Goal: Information Seeking & Learning: Learn about a topic

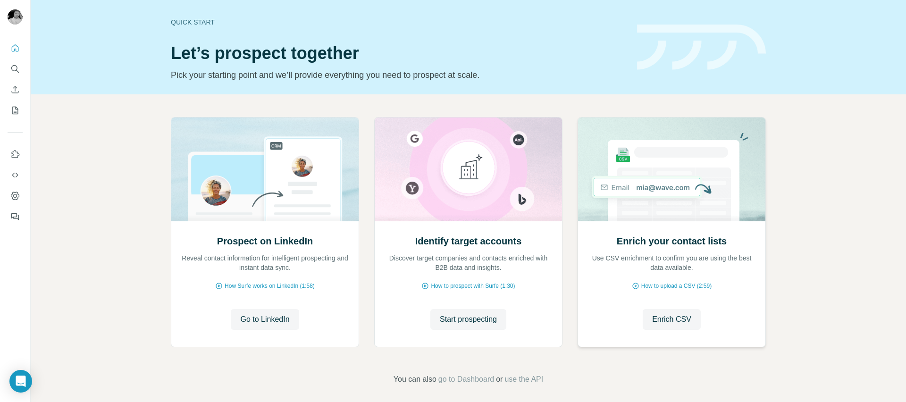
scroll to position [6, 0]
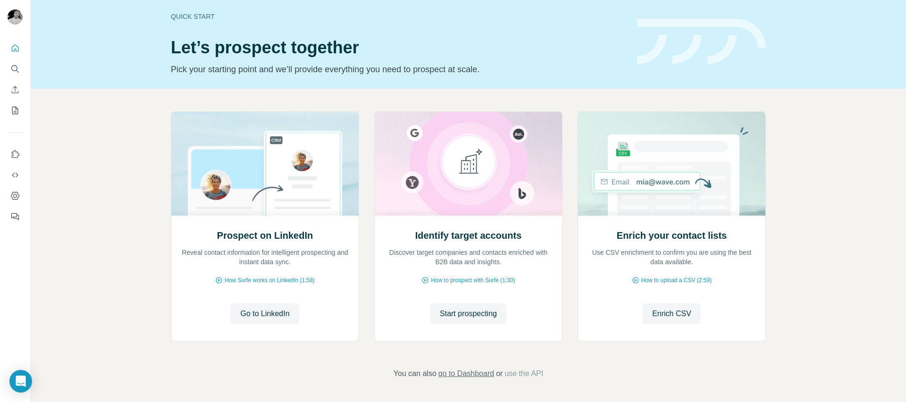
click at [455, 370] on span "go to Dashboard" at bounding box center [466, 373] width 56 height 11
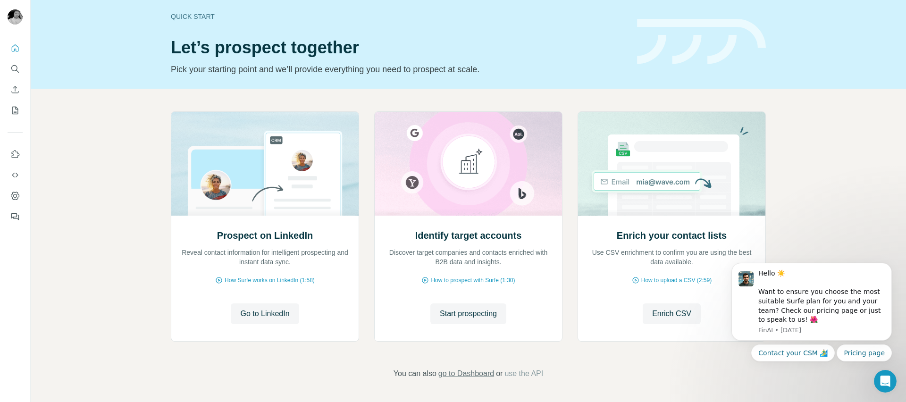
scroll to position [0, 0]
click at [768, 294] on div "Hello ☀️ Want to ensure you choose the most suitable Surfe plan for you and you…" at bounding box center [821, 297] width 126 height 56
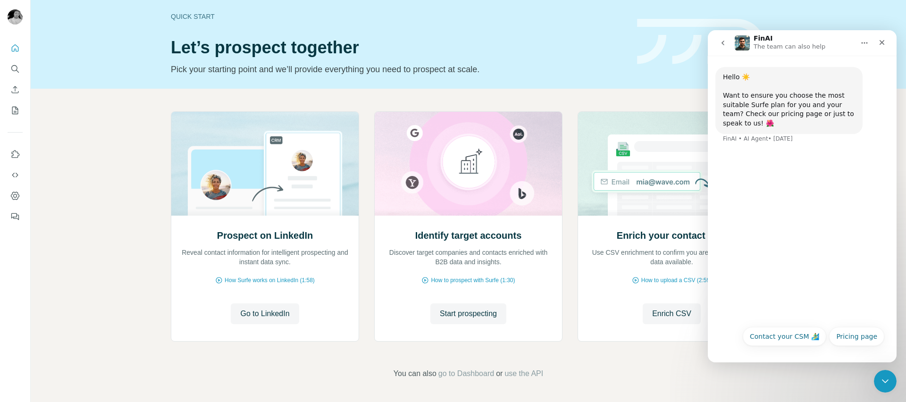
click at [720, 43] on icon "go back" at bounding box center [723, 43] width 8 height 8
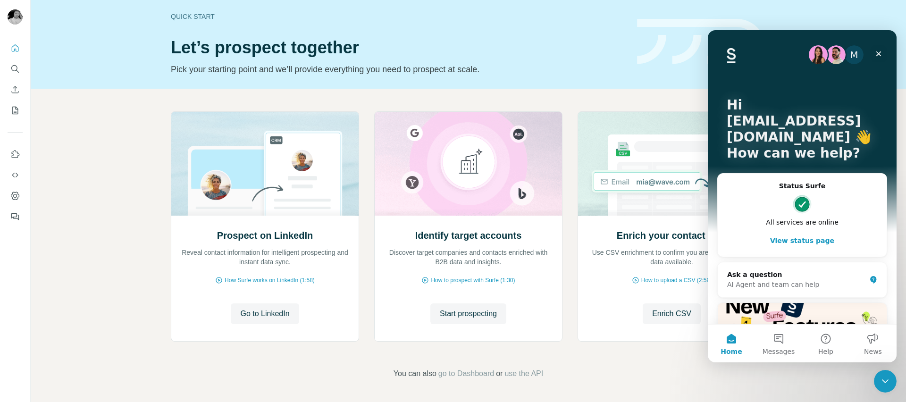
scroll to position [103, 0]
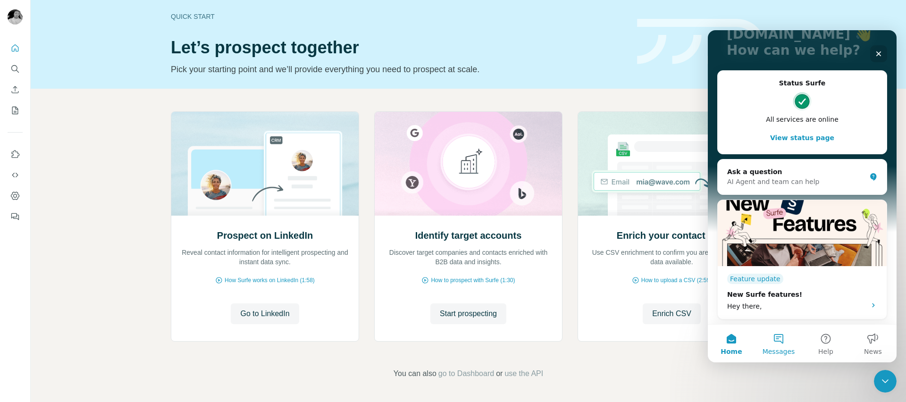
click at [779, 339] on button "Messages" at bounding box center [778, 344] width 47 height 38
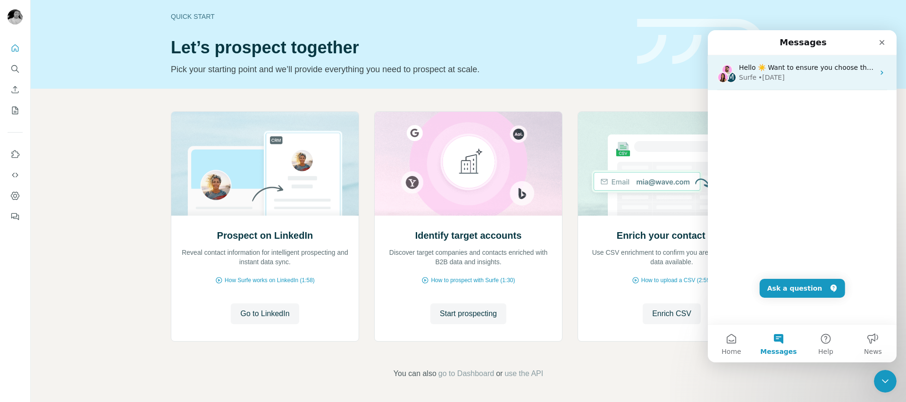
click at [784, 73] on div "• [DATE]" at bounding box center [771, 78] width 26 height 10
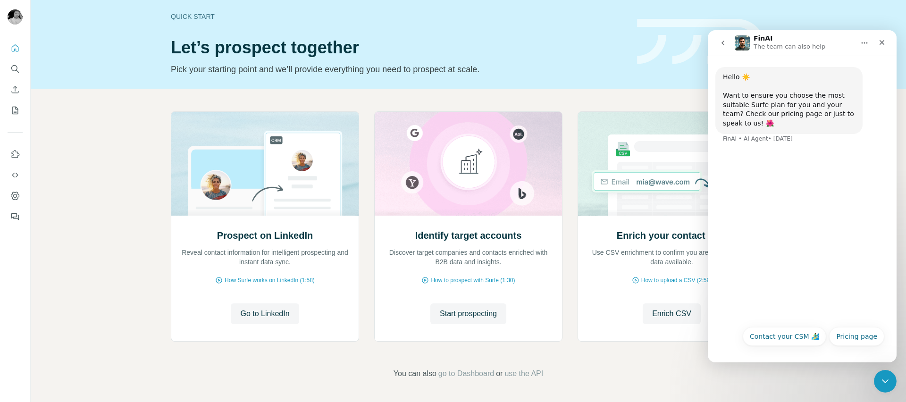
click at [720, 44] on icon "go back" at bounding box center [723, 43] width 8 height 8
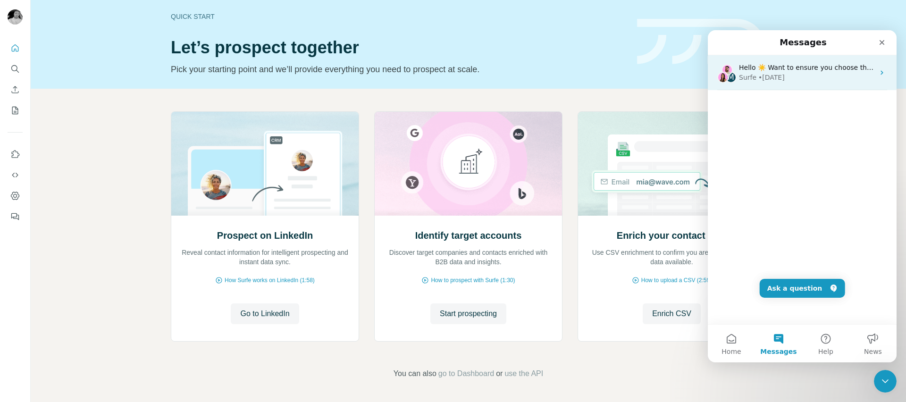
click at [773, 73] on div "• [DATE]" at bounding box center [771, 78] width 26 height 10
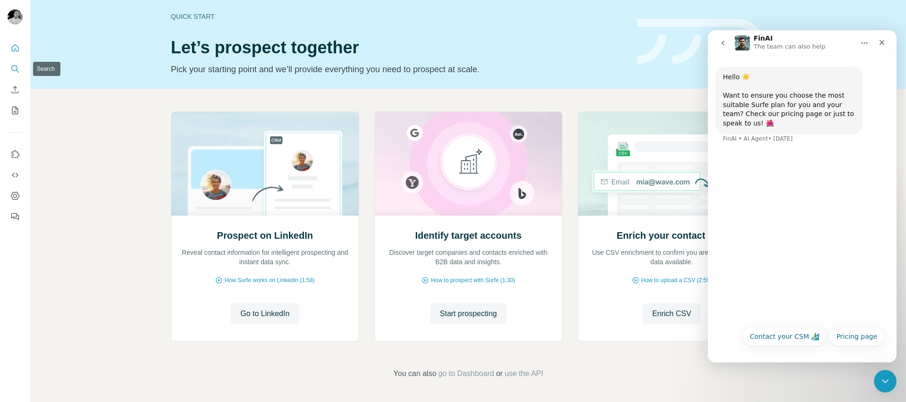
click at [14, 63] on button "Search" at bounding box center [15, 68] width 15 height 17
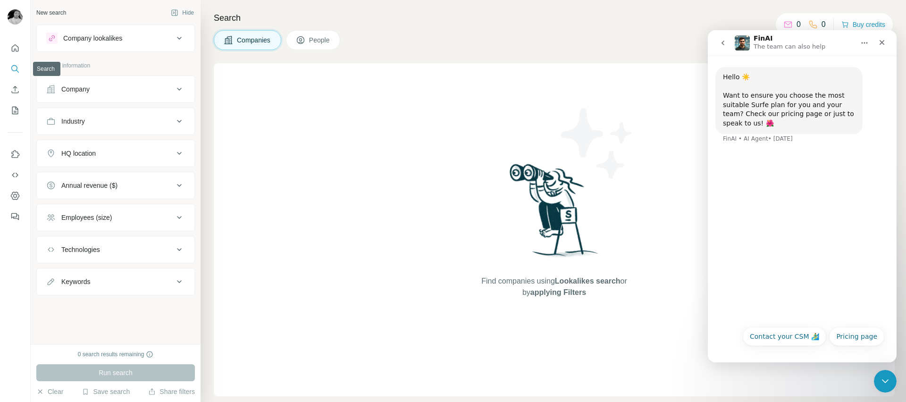
click at [18, 72] on icon "Search" at bounding box center [17, 71] width 3 height 3
click at [75, 91] on div "Company" at bounding box center [75, 88] width 28 height 9
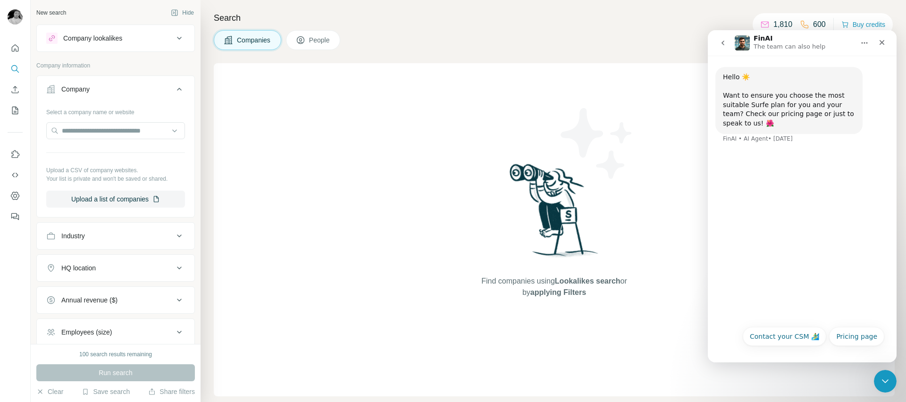
click at [114, 61] on div "Company lookalikes Company information Company Select a company name or website…" at bounding box center [115, 217] width 158 height 385
click at [227, 103] on div "Find companies using Lookalikes search or by applying Filters" at bounding box center [554, 229] width 681 height 333
click at [171, 236] on div "Industry" at bounding box center [109, 235] width 127 height 9
click at [116, 261] on input at bounding box center [110, 259] width 117 height 10
type input "**********"
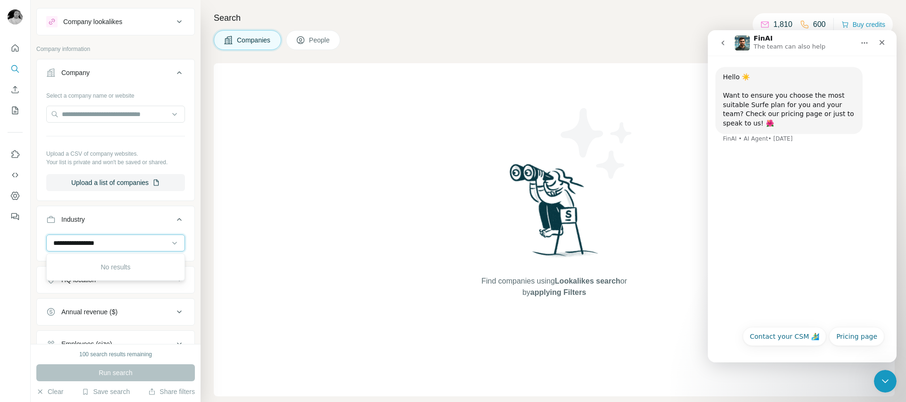
scroll to position [47, 0]
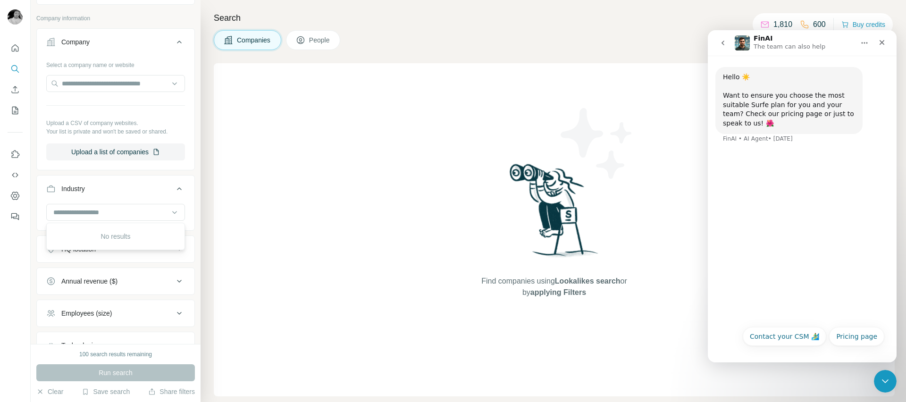
click at [287, 190] on div "Find companies using Lookalikes search or by applying Filters" at bounding box center [554, 229] width 681 height 333
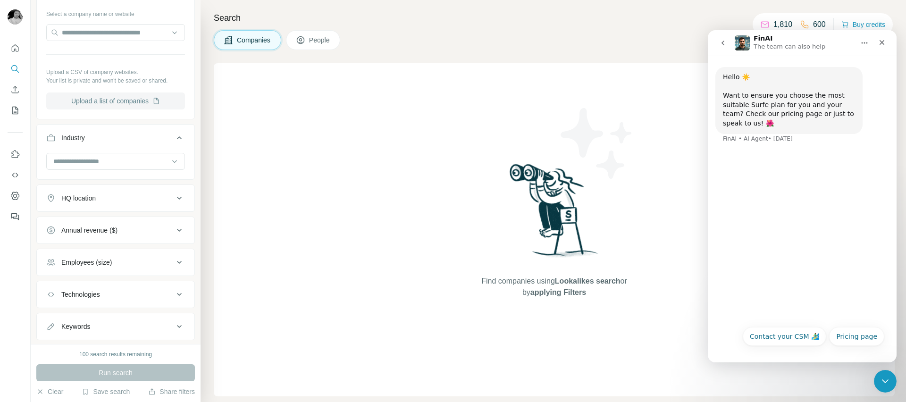
scroll to position [101, 0]
click at [96, 157] on input at bounding box center [110, 158] width 117 height 10
click at [243, 164] on div "Find companies using Lookalikes search or by applying Filters" at bounding box center [554, 229] width 681 height 333
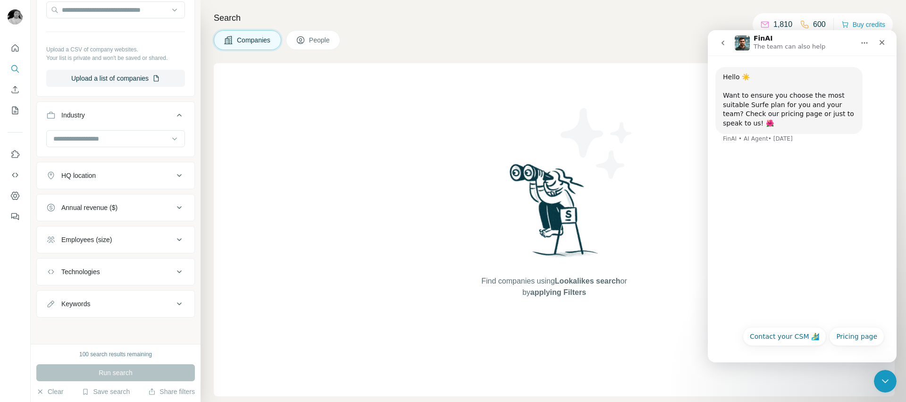
scroll to position [0, 0]
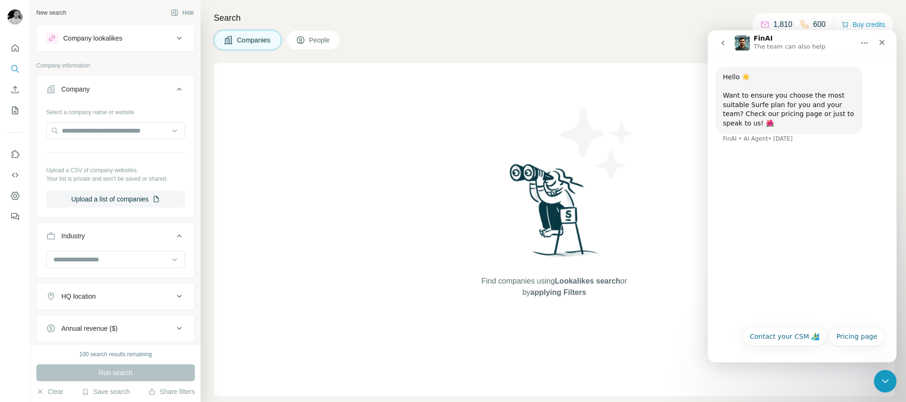
click at [326, 41] on span "People" at bounding box center [320, 39] width 22 height 9
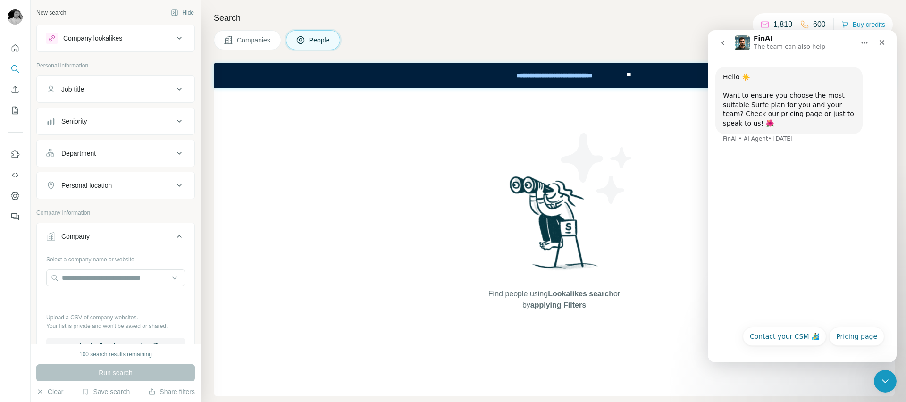
click at [93, 92] on div "Job title" at bounding box center [109, 88] width 127 height 9
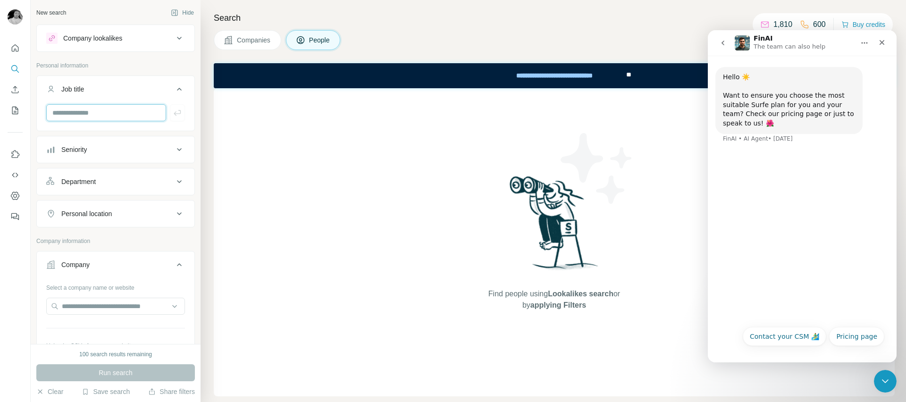
click at [89, 115] on input "text" at bounding box center [106, 112] width 120 height 17
type input "**********"
click at [175, 108] on icon "button" at bounding box center [177, 112] width 9 height 9
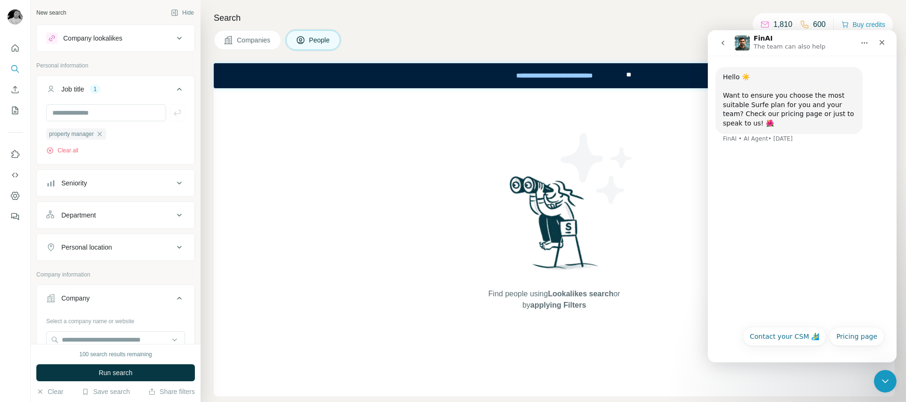
click at [174, 249] on icon at bounding box center [179, 247] width 11 height 11
click at [131, 272] on input "text" at bounding box center [115, 270] width 139 height 17
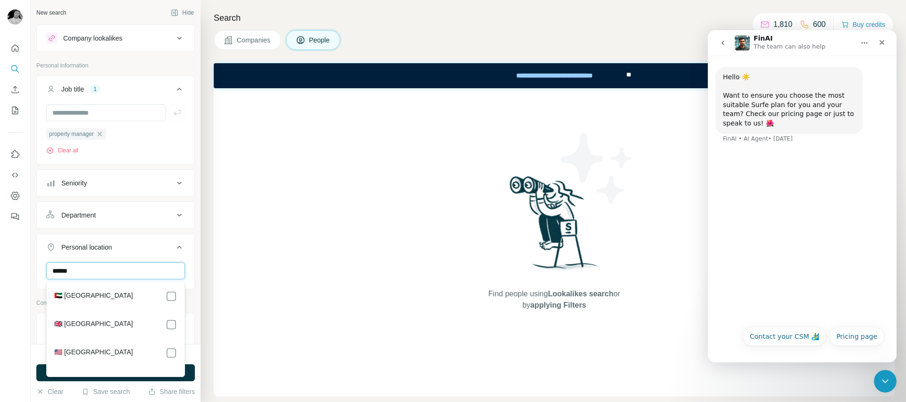
type input "******"
click at [233, 294] on div "Find people using Lookalikes search or by applying Filters" at bounding box center [554, 242] width 681 height 308
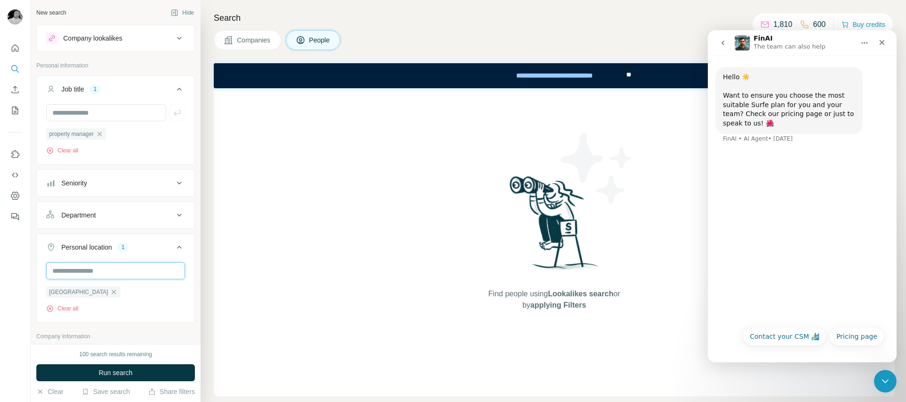
click at [98, 271] on input "text" at bounding box center [115, 270] width 139 height 17
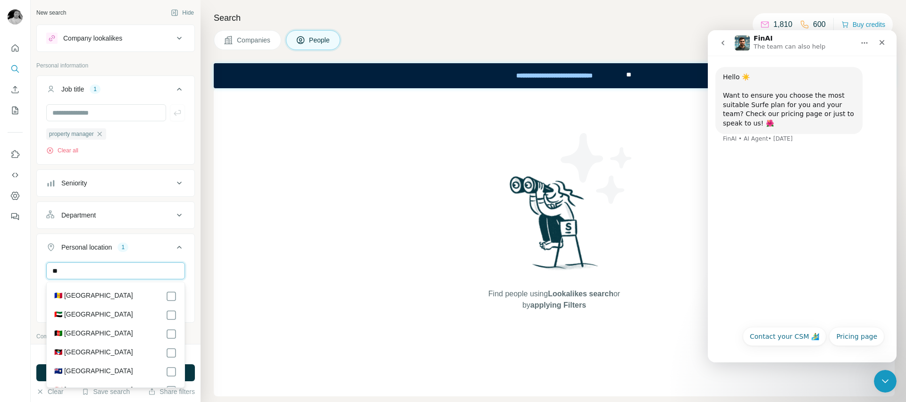
type input "*"
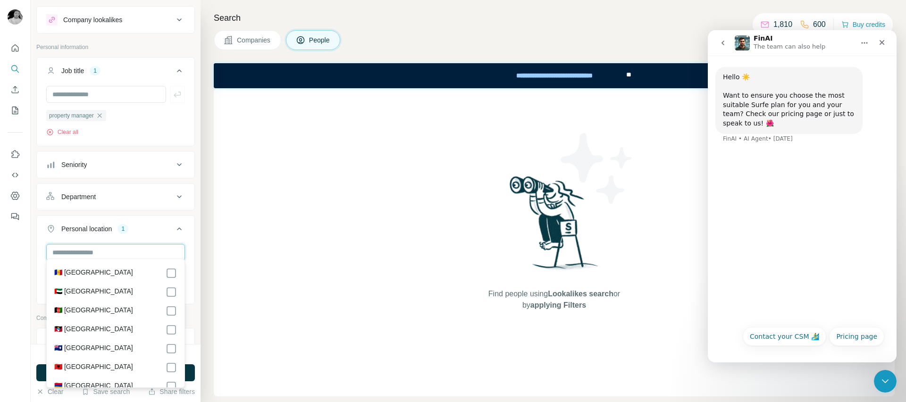
scroll to position [23, 0]
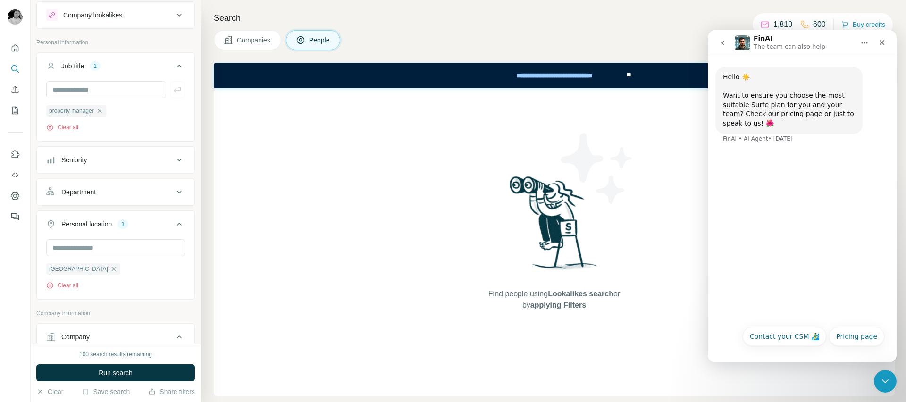
click at [275, 253] on div "Find people using Lookalikes search or by applying Filters" at bounding box center [554, 242] width 681 height 308
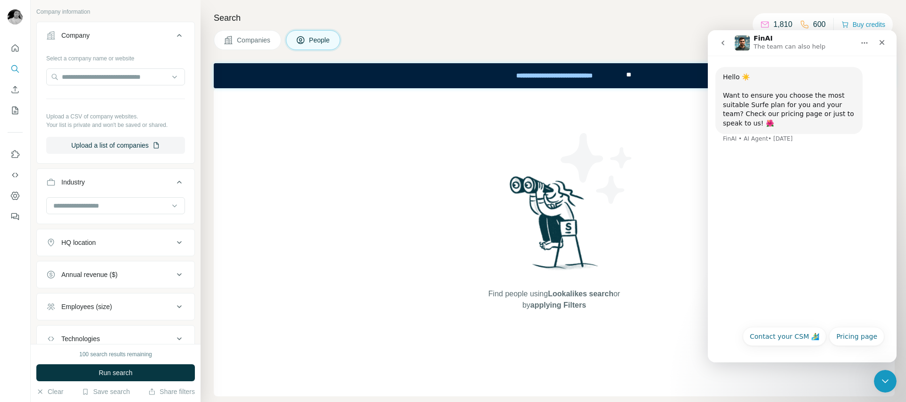
scroll to position [330, 0]
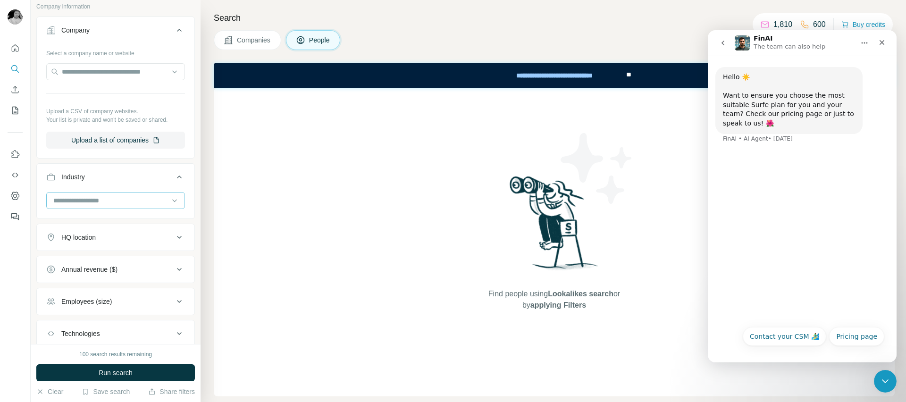
click at [141, 203] on input at bounding box center [110, 200] width 117 height 10
click at [319, 218] on div "Find people using Lookalikes search or by applying Filters" at bounding box center [554, 242] width 681 height 308
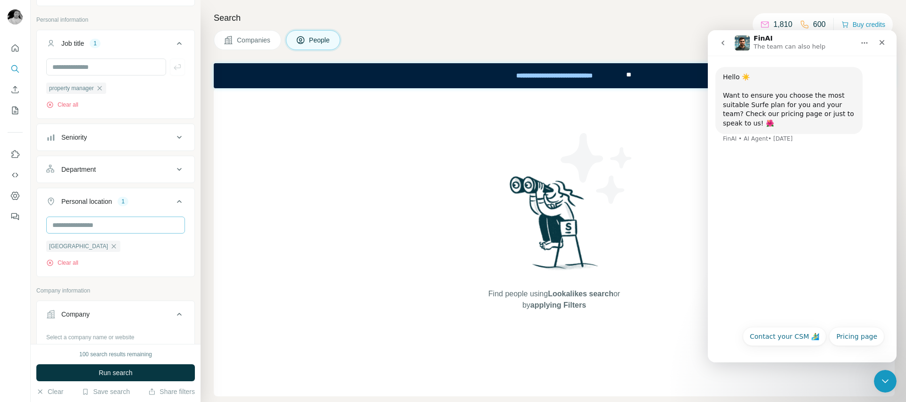
scroll to position [0, 0]
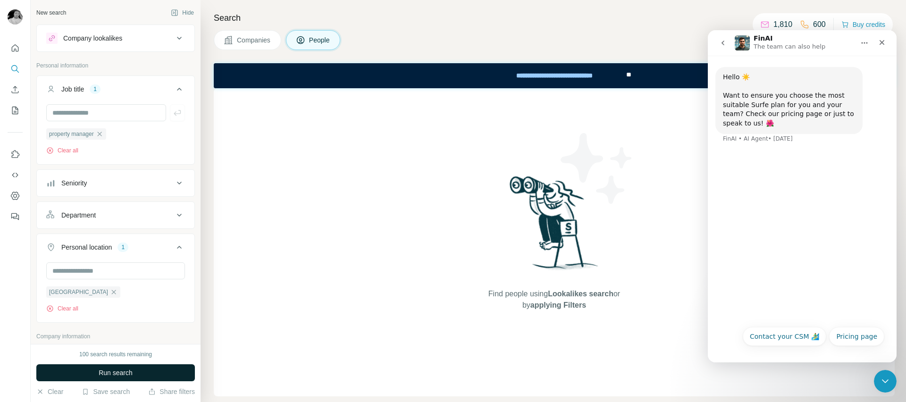
click at [111, 372] on span "Run search" at bounding box center [116, 372] width 34 height 9
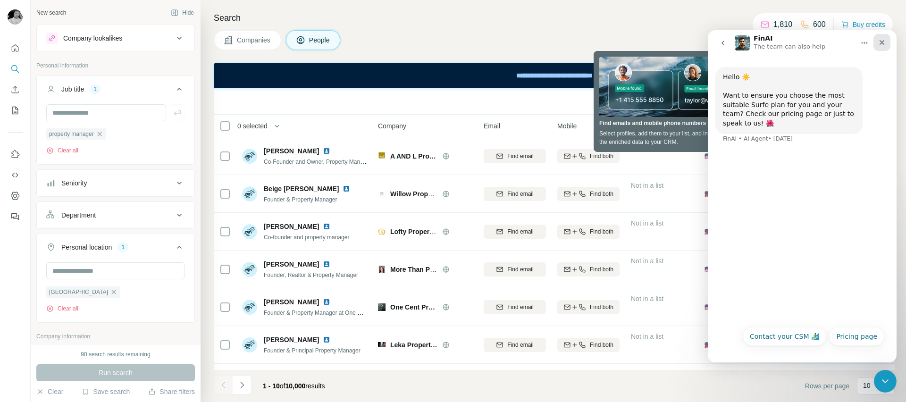
click at [884, 46] on div "Close" at bounding box center [881, 42] width 17 height 17
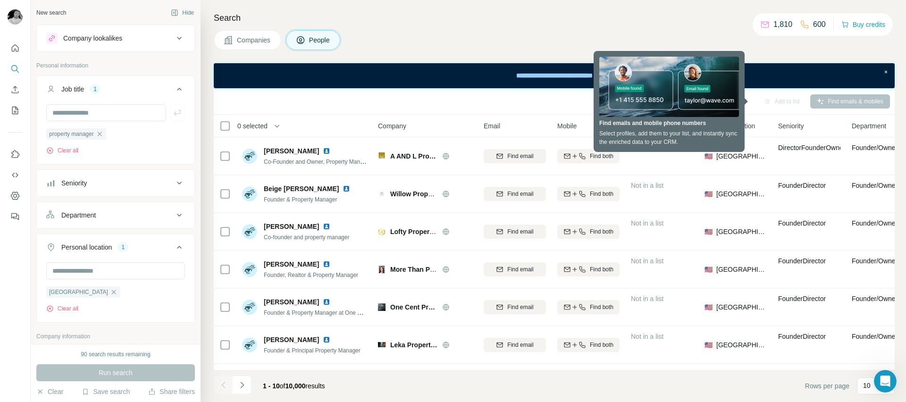
click at [549, 14] on h4 "Search" at bounding box center [554, 17] width 681 height 13
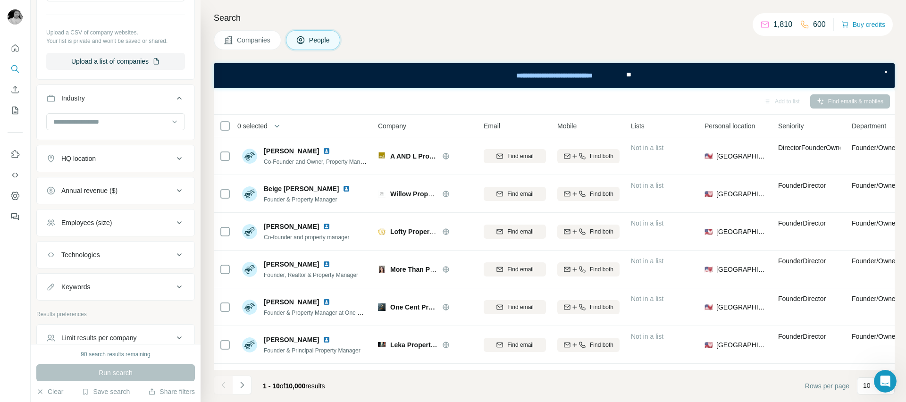
scroll to position [452, 0]
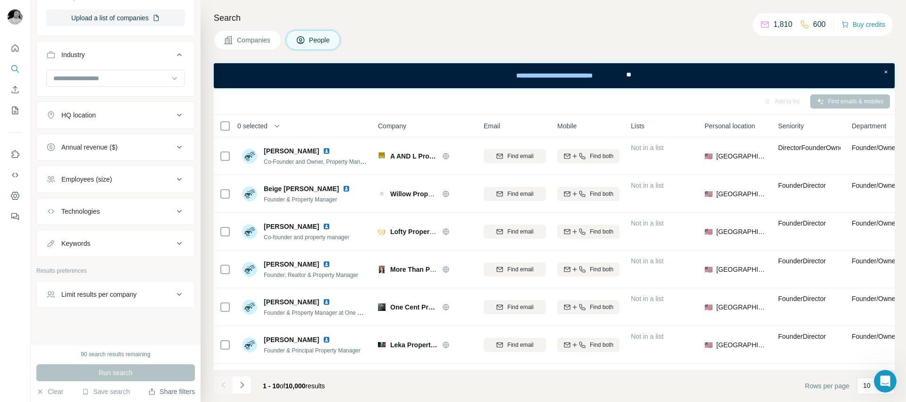
click at [169, 390] on button "Share filters" at bounding box center [171, 391] width 47 height 9
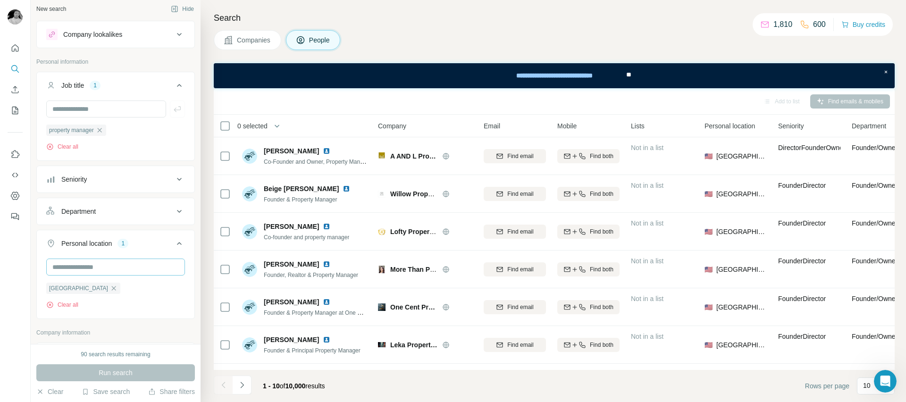
scroll to position [0, 0]
click at [92, 272] on input "text" at bounding box center [115, 270] width 139 height 17
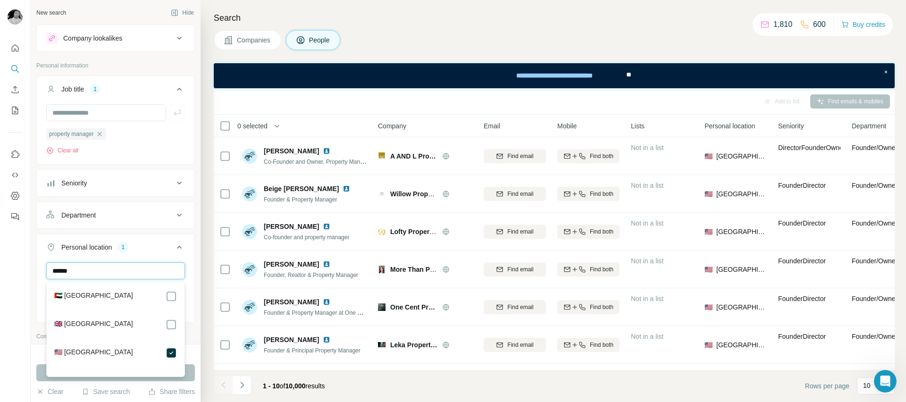
type input "******"
click at [98, 353] on label "🇺🇸 [GEOGRAPHIC_DATA]" at bounding box center [93, 352] width 79 height 11
click at [130, 235] on div "Personal location" at bounding box center [115, 261] width 158 height 56
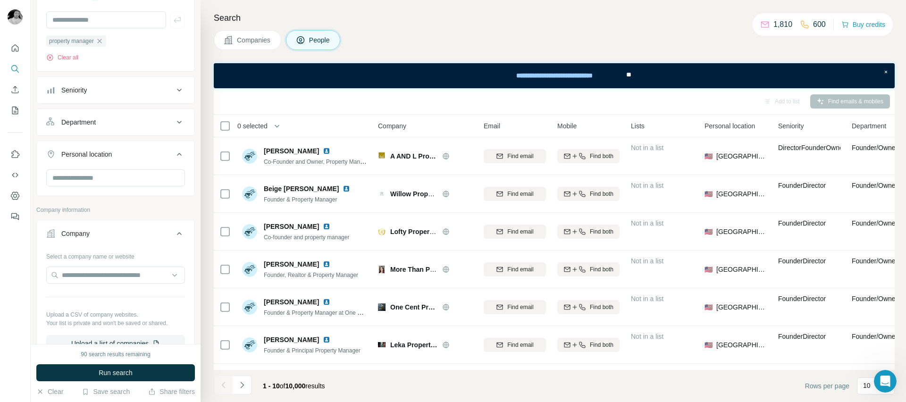
scroll to position [95, 0]
click at [117, 175] on input "text" at bounding box center [115, 175] width 139 height 17
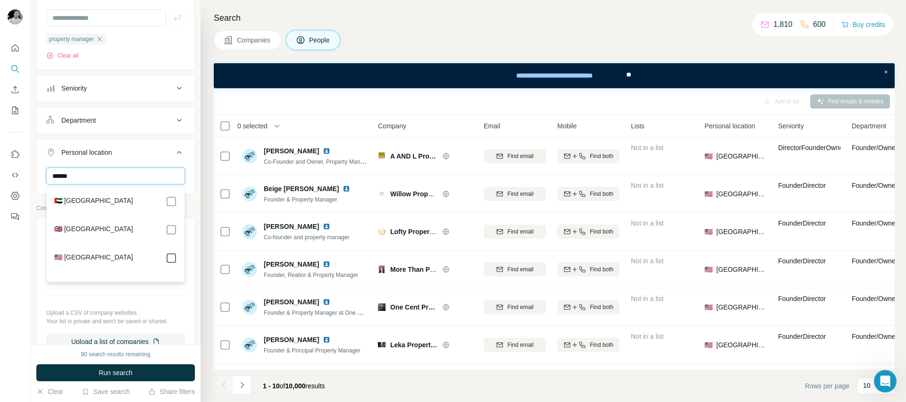
type input "******"
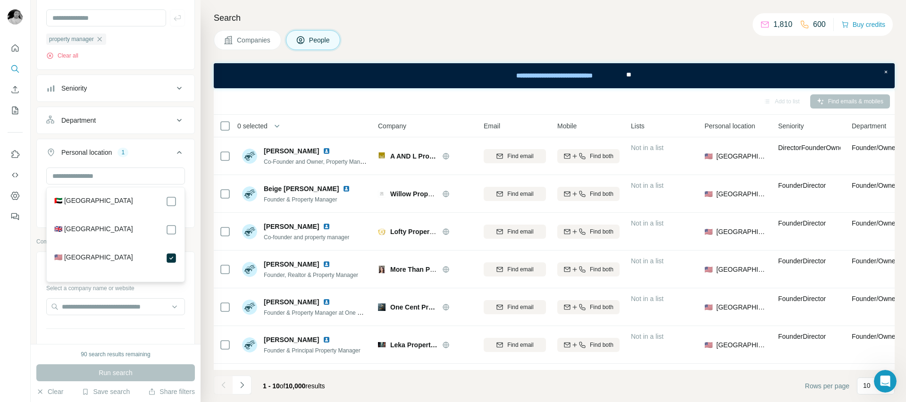
click at [158, 130] on button "Department" at bounding box center [116, 120] width 158 height 23
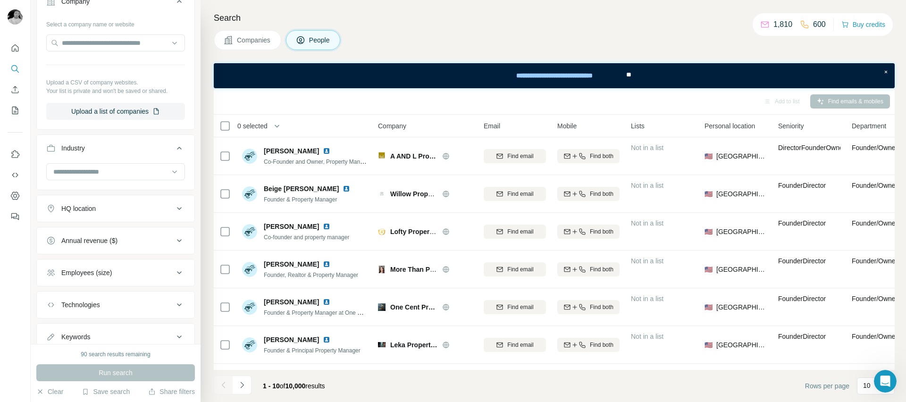
scroll to position [388, 0]
click at [85, 209] on div "HQ location" at bounding box center [78, 206] width 34 height 9
type input "*"
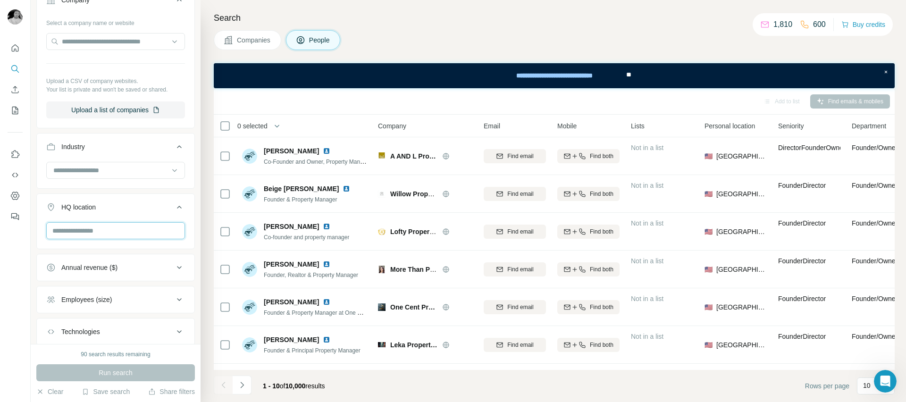
type input "*"
click at [131, 231] on input "text" at bounding box center [115, 230] width 139 height 17
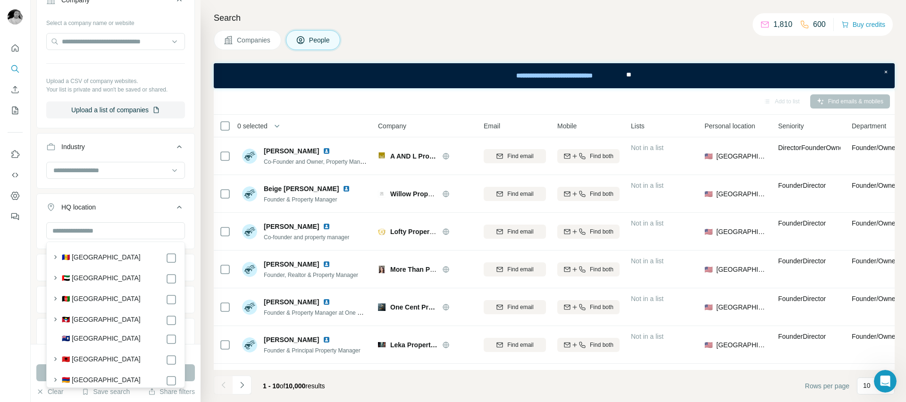
click at [156, 206] on div "HQ location" at bounding box center [109, 206] width 127 height 9
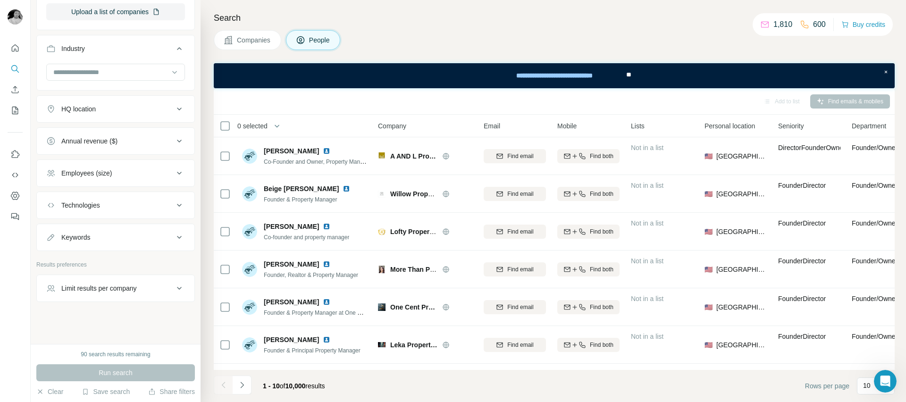
scroll to position [488, 0]
click at [162, 230] on button "Keywords" at bounding box center [116, 236] width 158 height 23
click at [103, 265] on input "text" at bounding box center [106, 258] width 120 height 17
type input "**********"
click at [176, 258] on icon "button" at bounding box center [177, 258] width 9 height 9
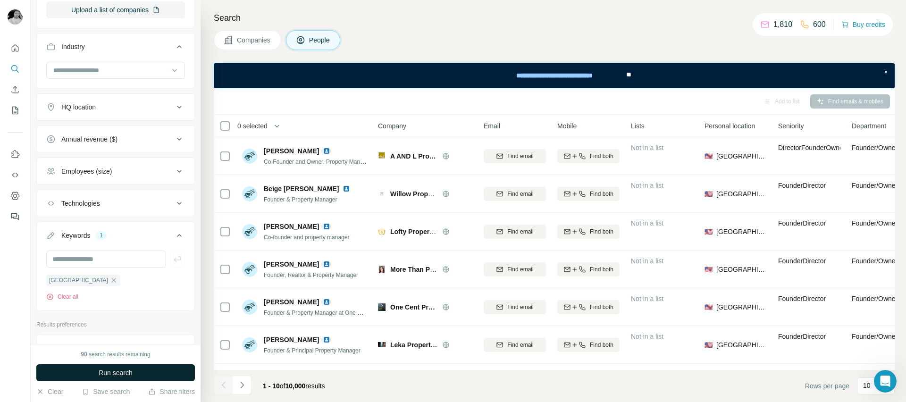
click at [111, 375] on span "Run search" at bounding box center [116, 372] width 34 height 9
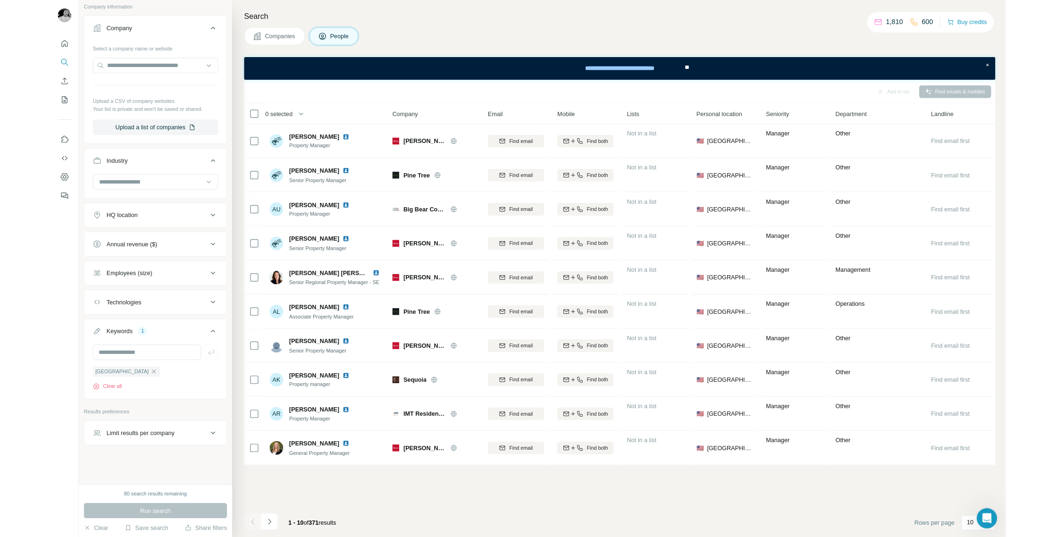
scroll to position [415, 0]
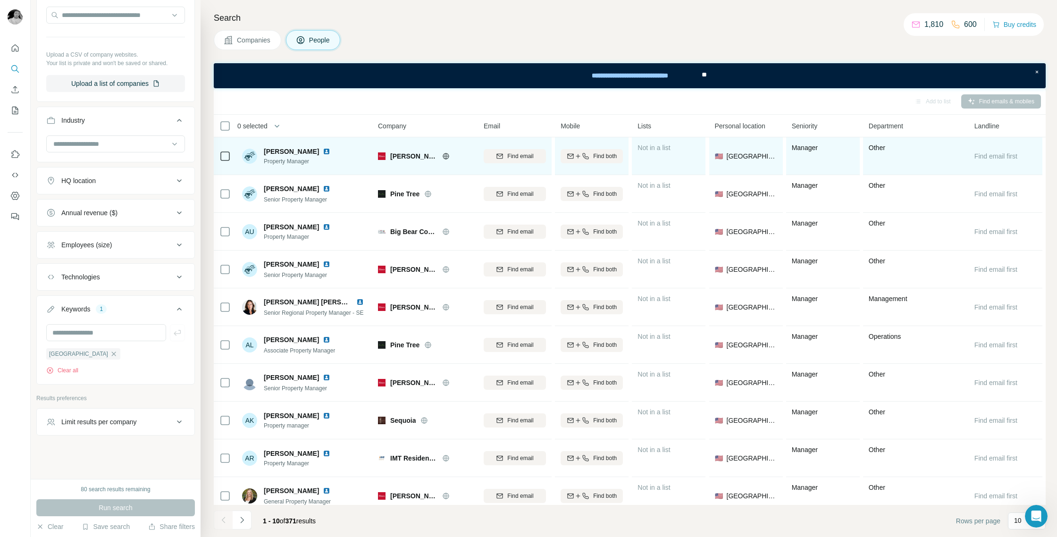
click at [286, 153] on span "[PERSON_NAME]" at bounding box center [291, 151] width 55 height 9
click at [274, 158] on span "Property Manager" at bounding box center [299, 161] width 70 height 8
click at [250, 156] on img at bounding box center [249, 156] width 15 height 15
click at [283, 150] on span "[PERSON_NAME]" at bounding box center [291, 151] width 55 height 9
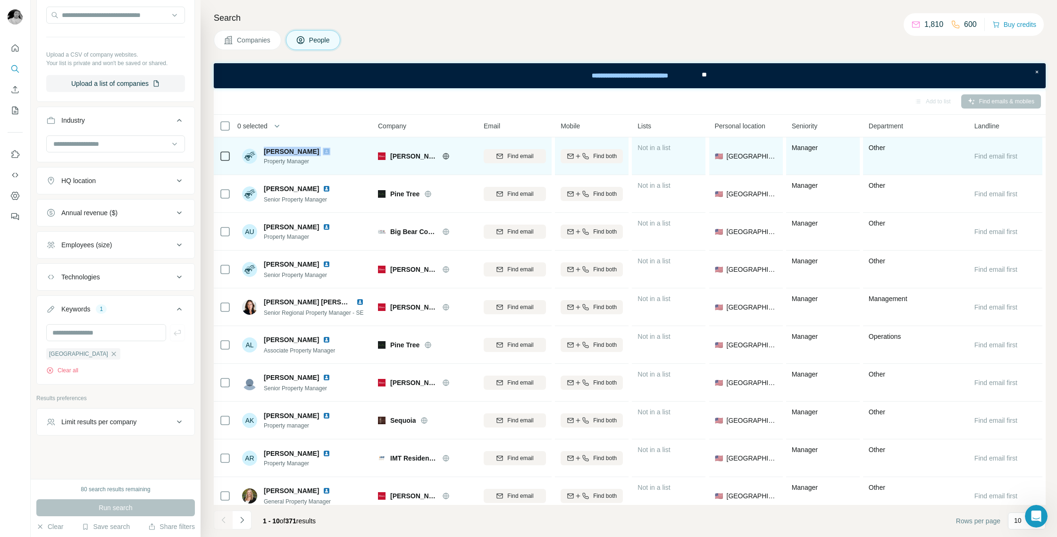
click at [283, 150] on span "[PERSON_NAME]" at bounding box center [291, 151] width 55 height 9
click at [518, 157] on span "Find email" at bounding box center [520, 156] width 26 height 8
click at [579, 157] on icon "button" at bounding box center [578, 156] width 8 height 8
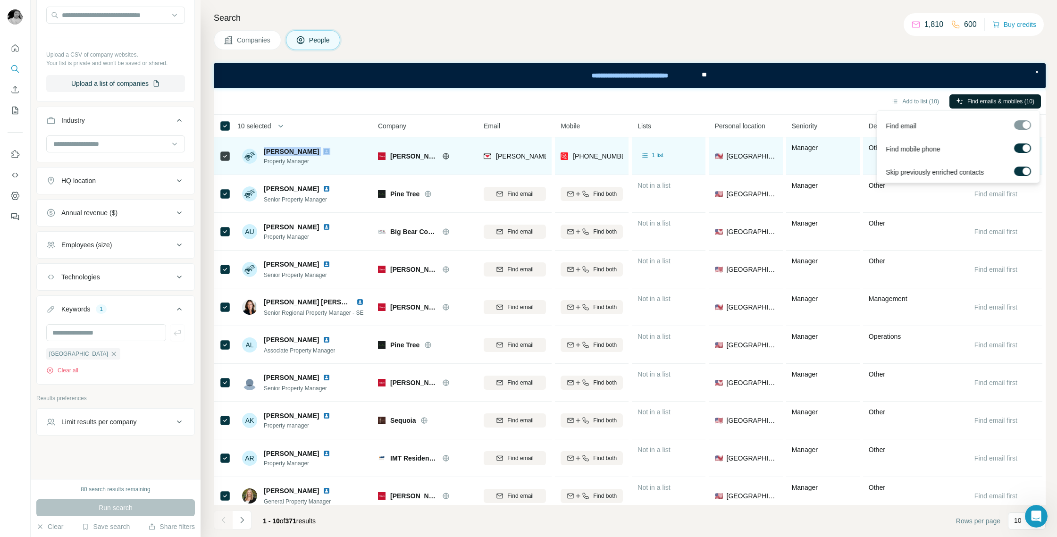
click at [905, 100] on span "Find emails & mobiles (10)" at bounding box center [1000, 101] width 67 height 8
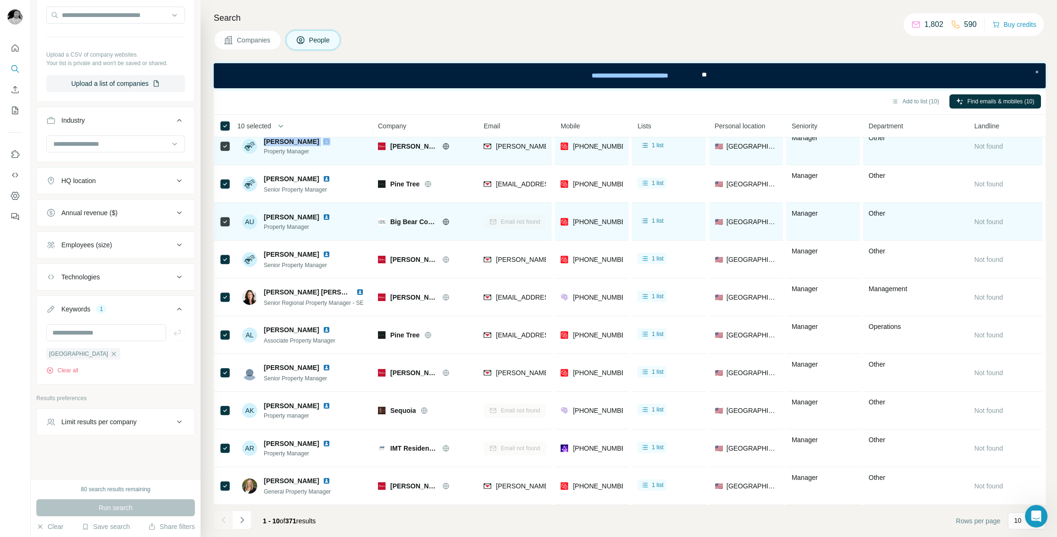
scroll to position [0, 0]
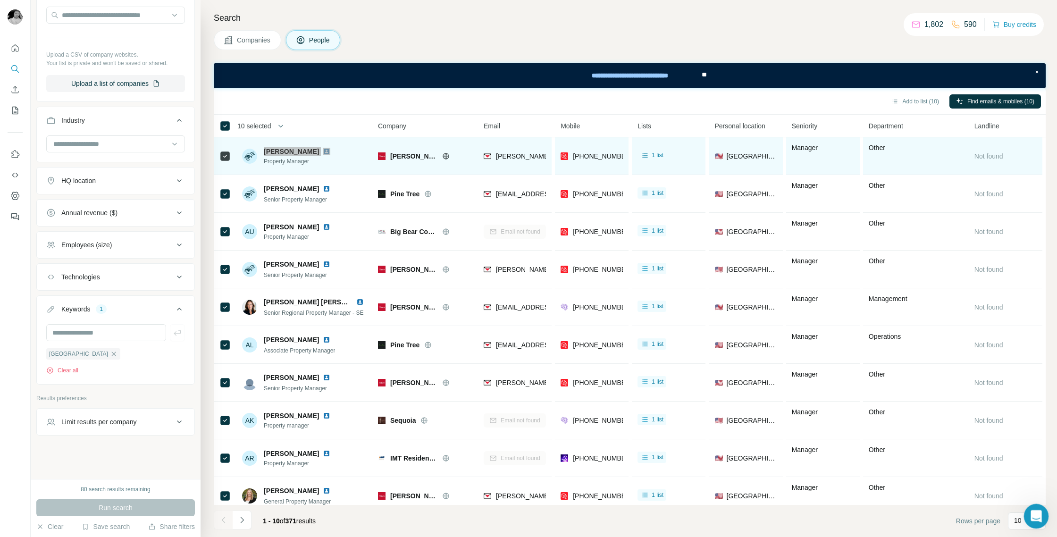
click at [905, 401] on icon "Open Intercom Messenger" at bounding box center [1035, 515] width 16 height 16
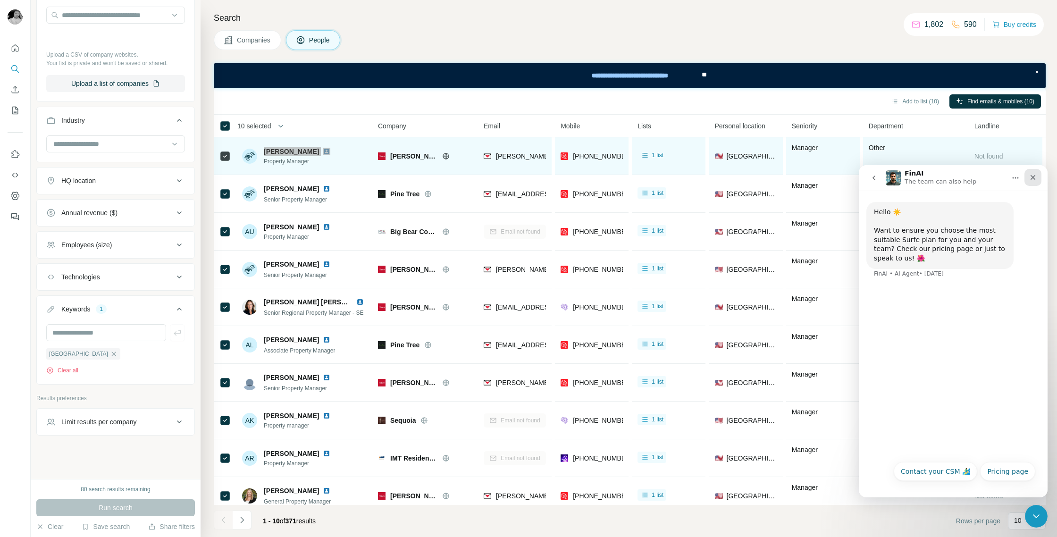
click at [905, 179] on icon "Close" at bounding box center [1032, 177] width 5 height 5
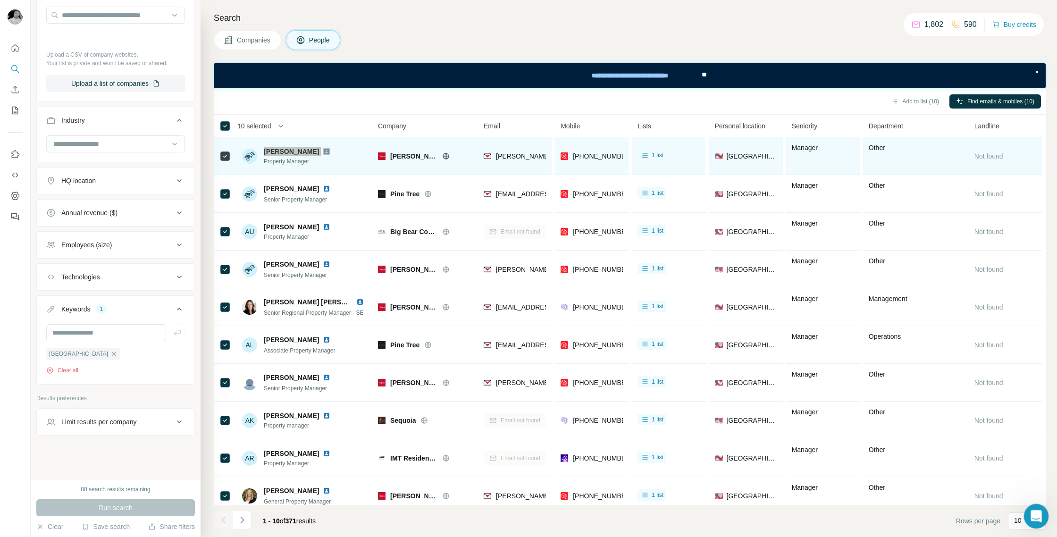
click at [905, 401] on div "Open Intercom Messenger" at bounding box center [1034, 514] width 31 height 31
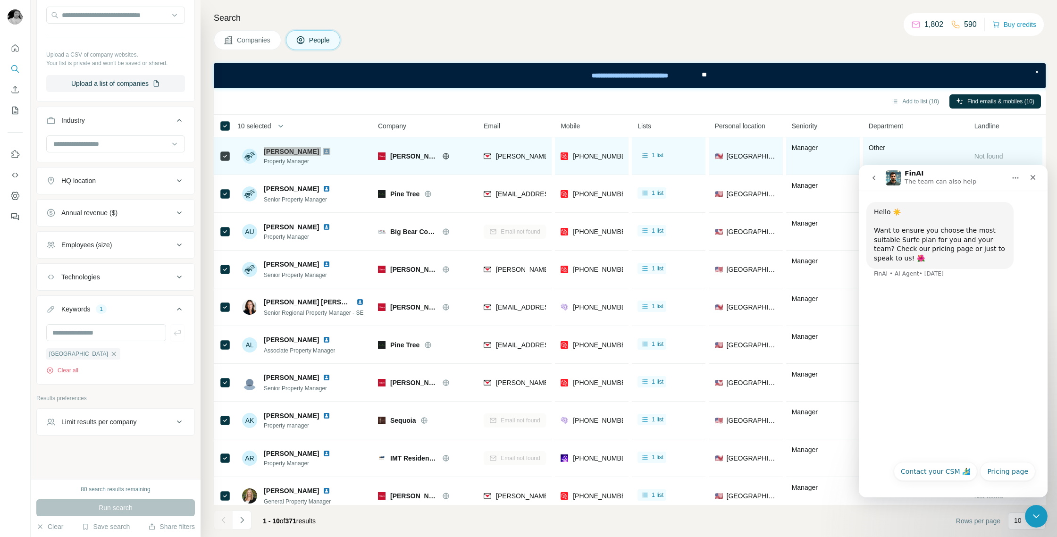
click at [874, 176] on icon "go back" at bounding box center [873, 177] width 3 height 5
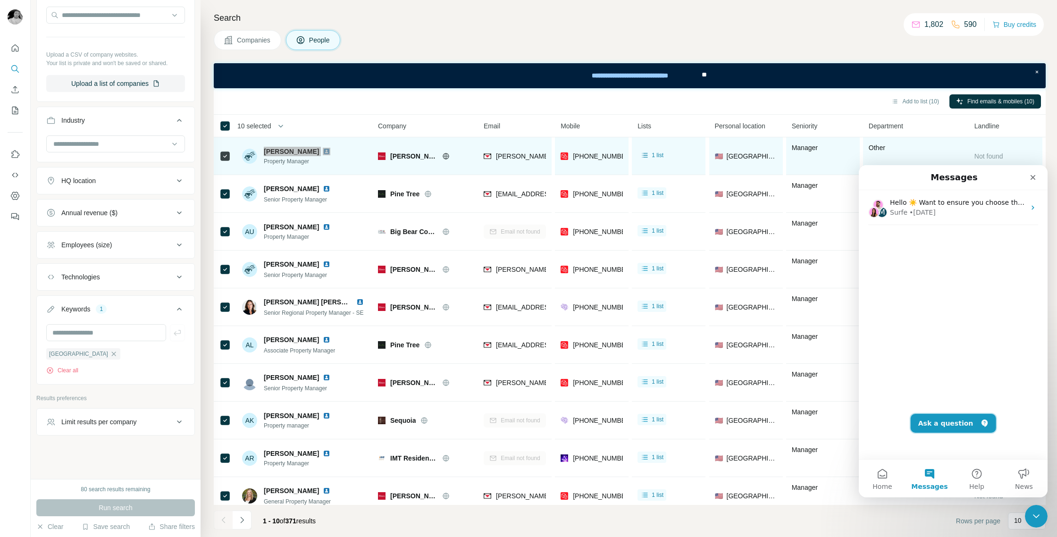
click at [905, 401] on button "Ask a question" at bounding box center [952, 423] width 85 height 19
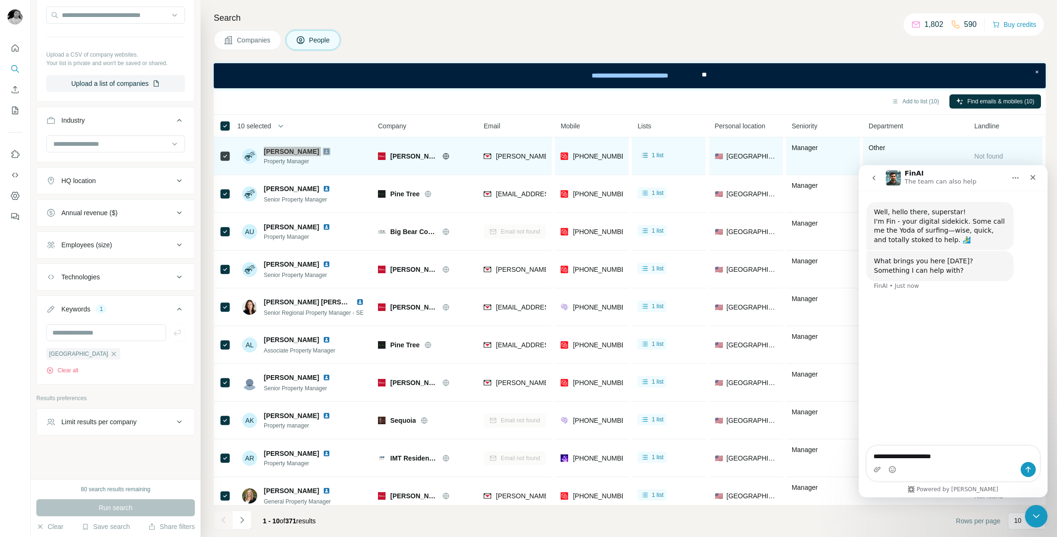
type textarea "**********"
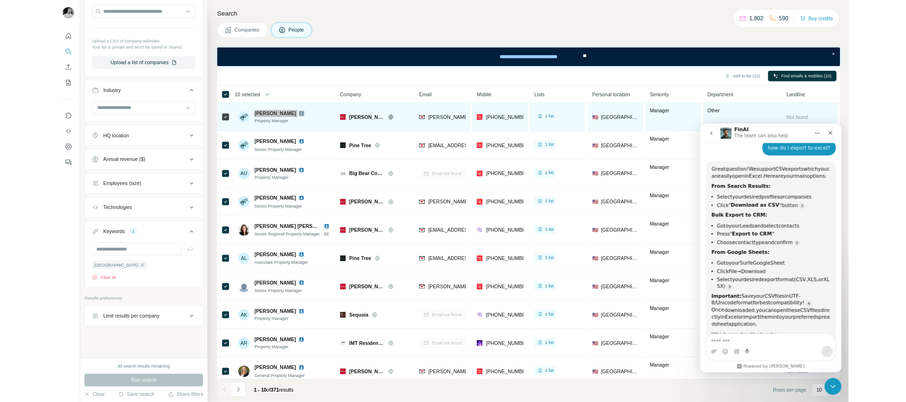
scroll to position [120, 0]
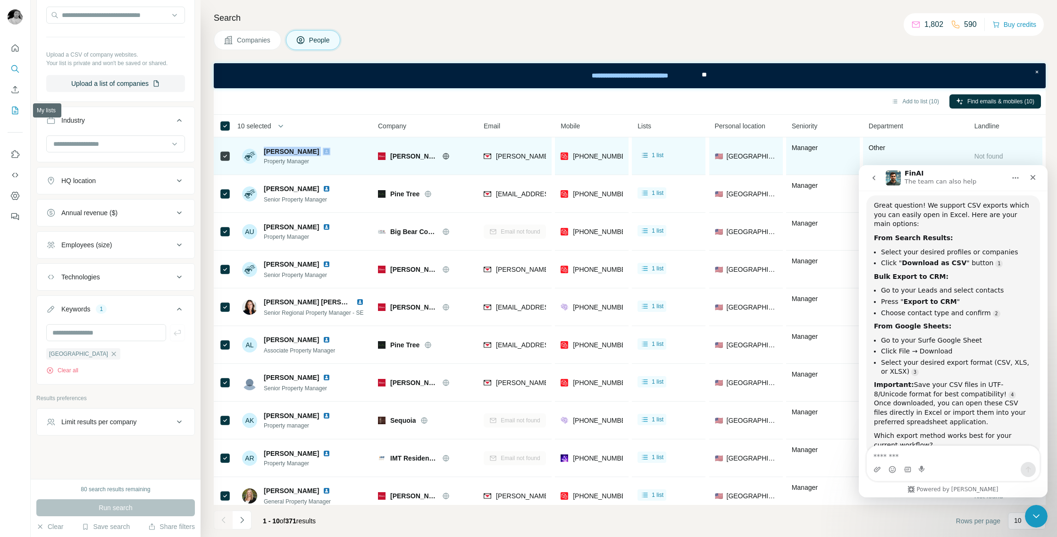
click at [14, 110] on icon "My lists" at bounding box center [14, 110] width 9 height 9
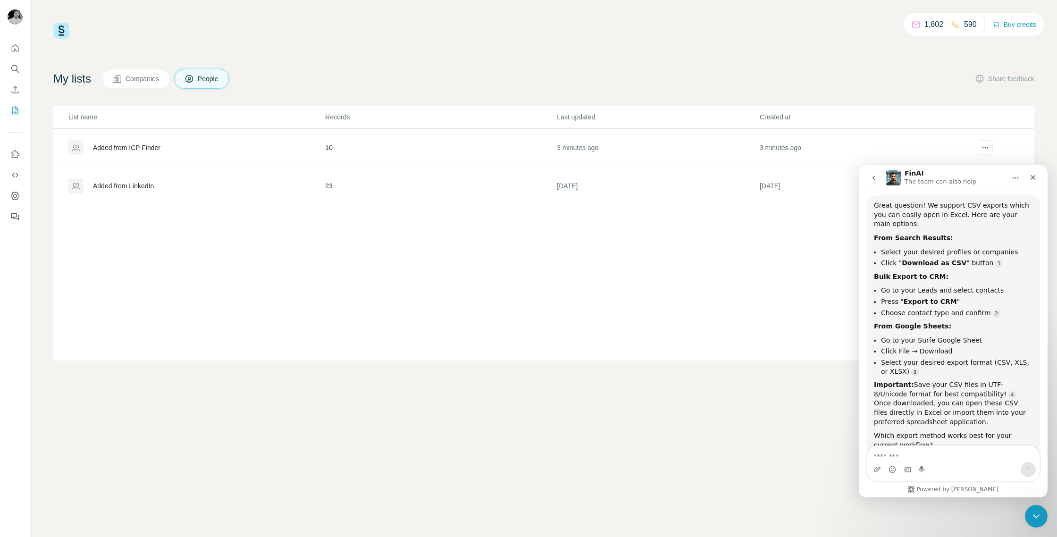
click at [112, 149] on div "Added from ICP Finder" at bounding box center [126, 147] width 67 height 9
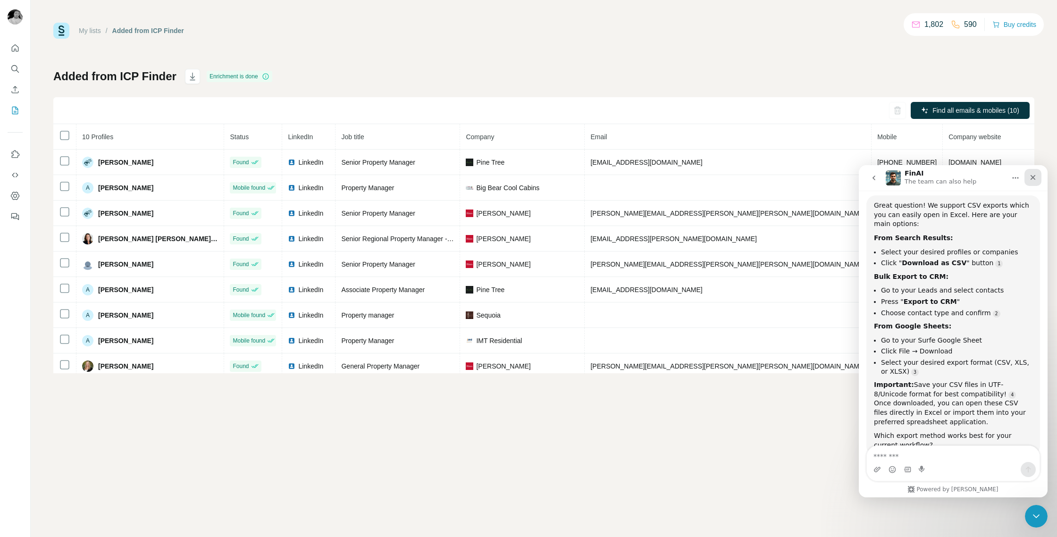
click at [905, 180] on icon "Close" at bounding box center [1033, 178] width 8 height 8
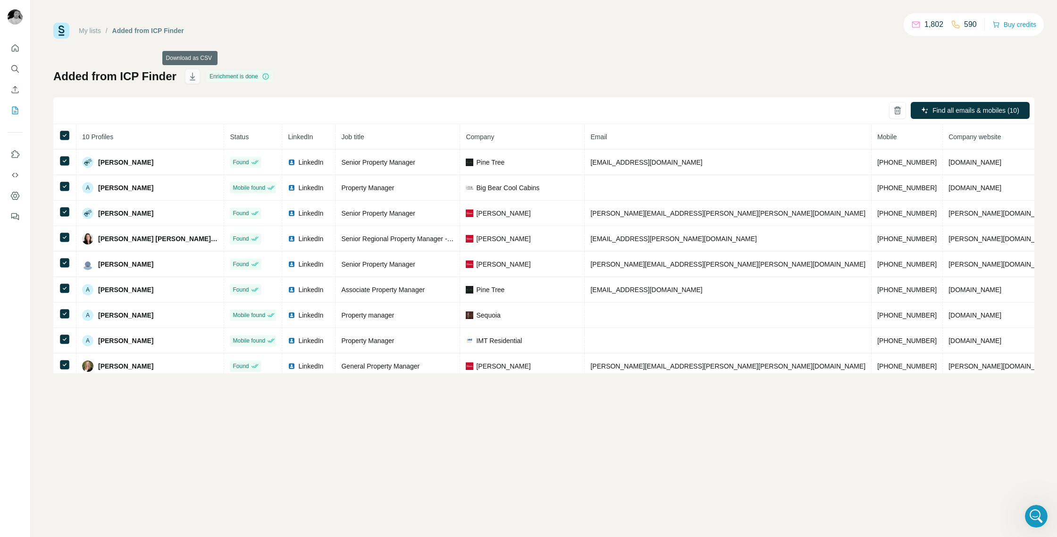
click at [190, 75] on icon "button" at bounding box center [192, 77] width 5 height 8
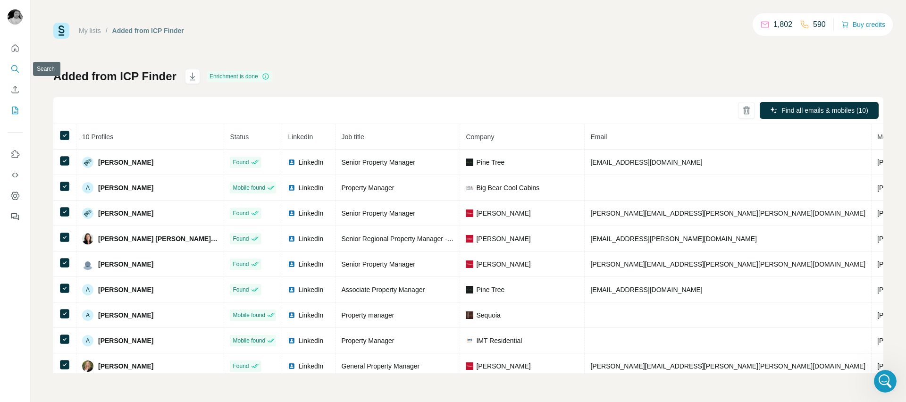
click at [17, 67] on icon "Search" at bounding box center [14, 68] width 6 height 6
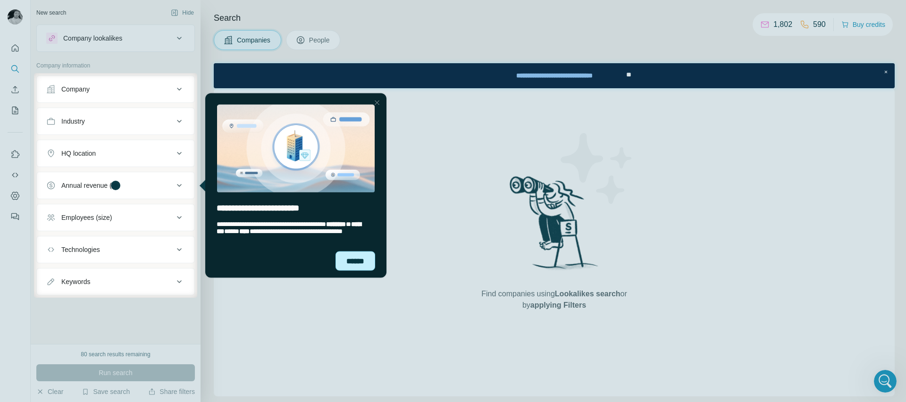
click at [352, 258] on div "******" at bounding box center [355, 260] width 40 height 19
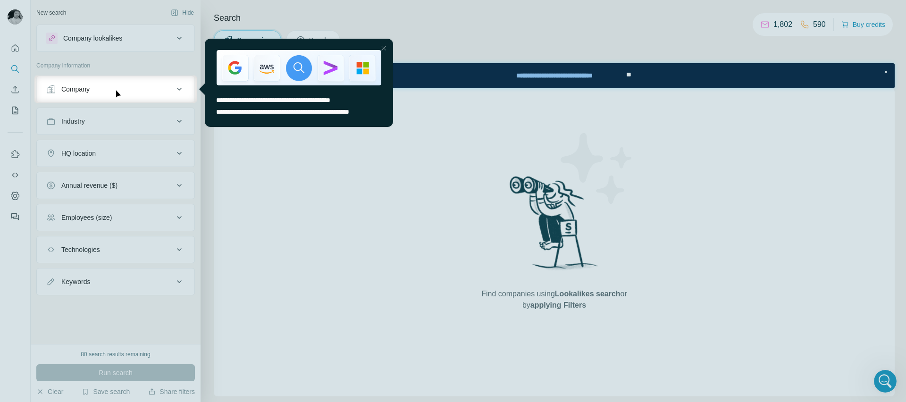
click at [383, 49] on div "Close Step" at bounding box center [383, 47] width 11 height 11
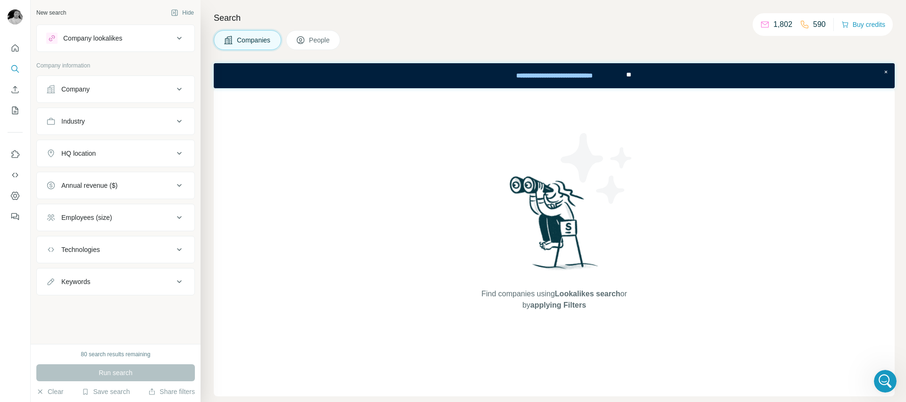
click at [118, 93] on div "Company" at bounding box center [109, 88] width 127 height 9
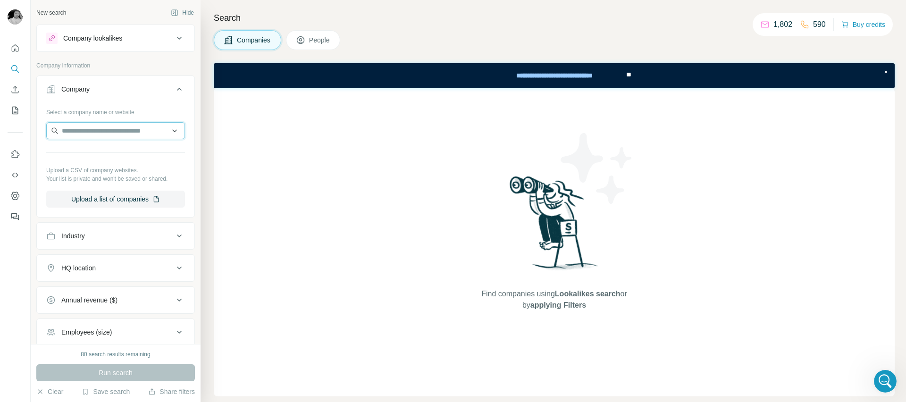
click at [101, 135] on input "text" at bounding box center [115, 130] width 139 height 17
type input "*"
type input "**********"
click at [121, 133] on input "**********" at bounding box center [115, 130] width 139 height 17
click at [288, 186] on div "Find companies using Lookalikes search or by applying Filters" at bounding box center [554, 242] width 681 height 308
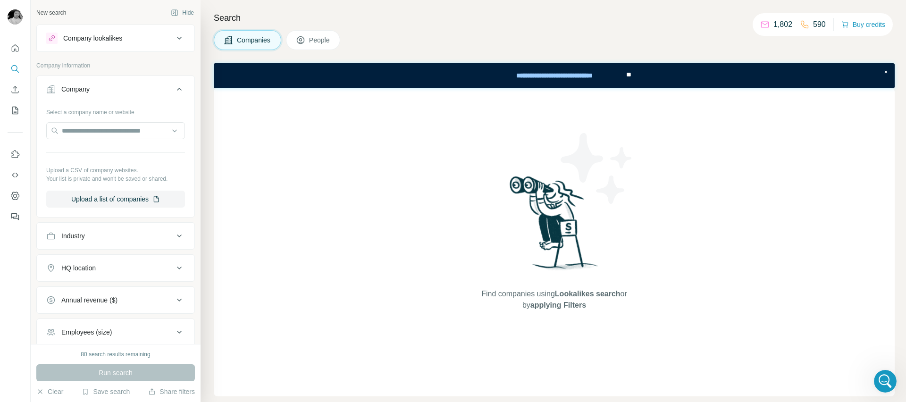
click at [96, 236] on div "Industry" at bounding box center [109, 235] width 127 height 9
click at [90, 257] on input at bounding box center [110, 259] width 117 height 10
click at [83, 135] on input "text" at bounding box center [115, 130] width 139 height 17
type input "**********"
click at [114, 83] on button "Company" at bounding box center [116, 91] width 158 height 26
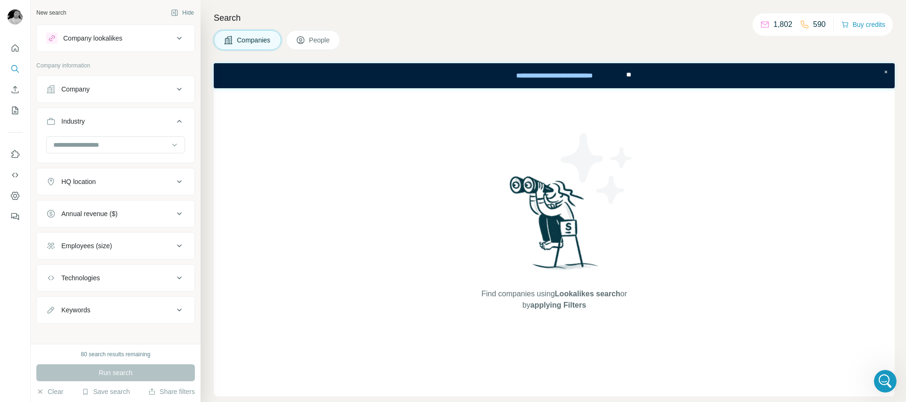
scroll to position [6, 0]
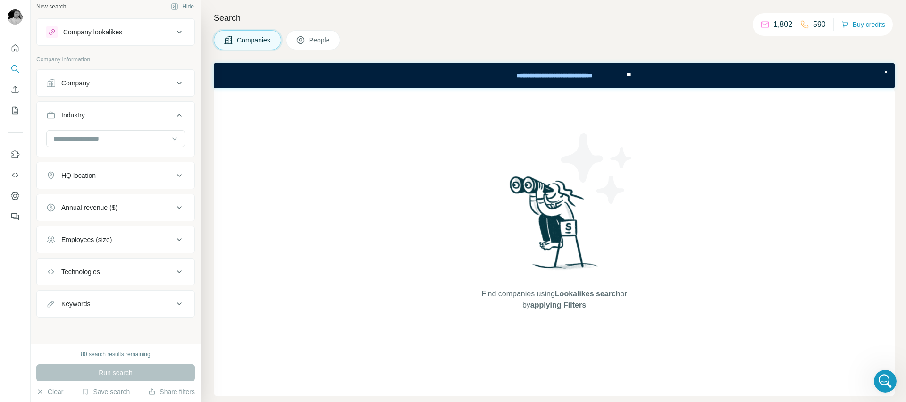
click at [69, 303] on div "Keywords" at bounding box center [75, 303] width 29 height 9
click at [72, 324] on input "text" at bounding box center [106, 327] width 120 height 17
type input "**********"
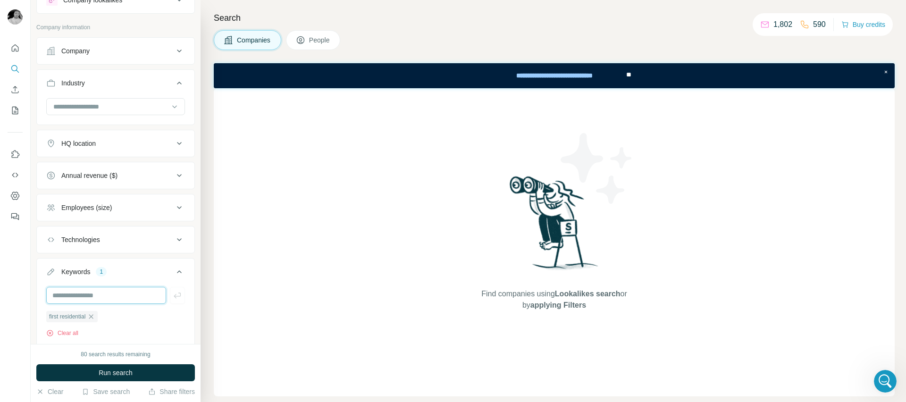
scroll to position [42, 0]
click at [99, 294] on input "text" at bounding box center [106, 291] width 120 height 17
type input "**********"
click at [80, 294] on input "text" at bounding box center [106, 291] width 120 height 17
type input "*********"
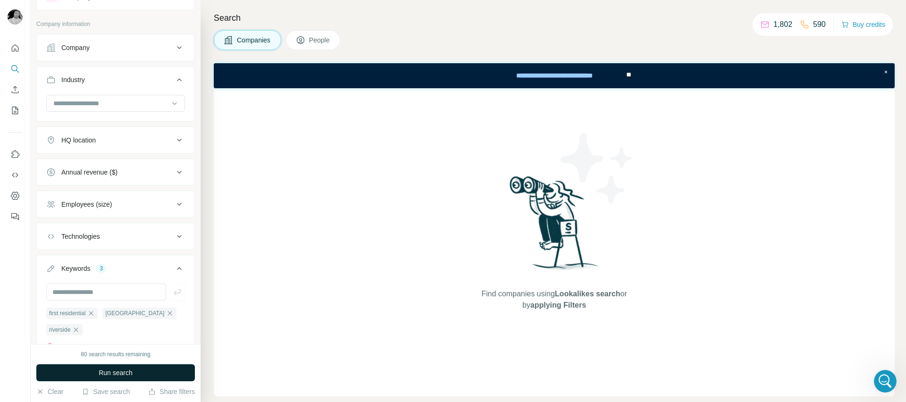
click at [124, 371] on span "Run search" at bounding box center [116, 372] width 34 height 9
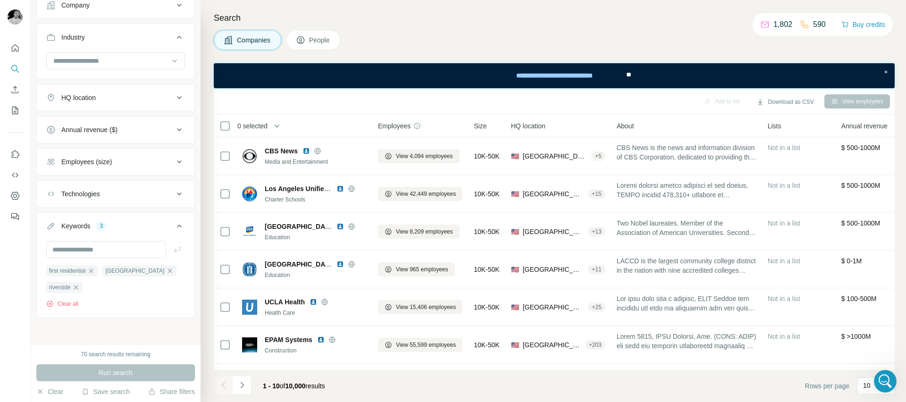
scroll to position [85, 0]
click at [12, 68] on icon "Search" at bounding box center [14, 68] width 9 height 9
click at [17, 67] on icon "Search" at bounding box center [14, 68] width 6 height 6
click at [17, 51] on icon "Quick start" at bounding box center [14, 47] width 9 height 9
click at [18, 47] on icon "Quick start" at bounding box center [15, 47] width 7 height 7
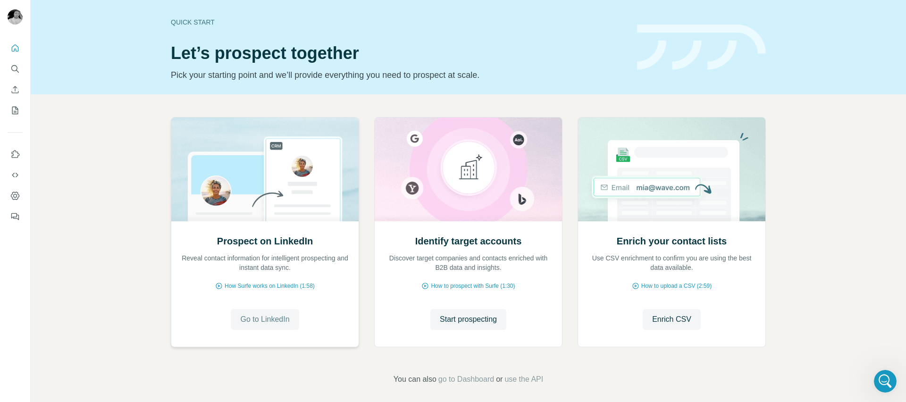
click at [264, 321] on span "Go to LinkedIn" at bounding box center [264, 319] width 49 height 11
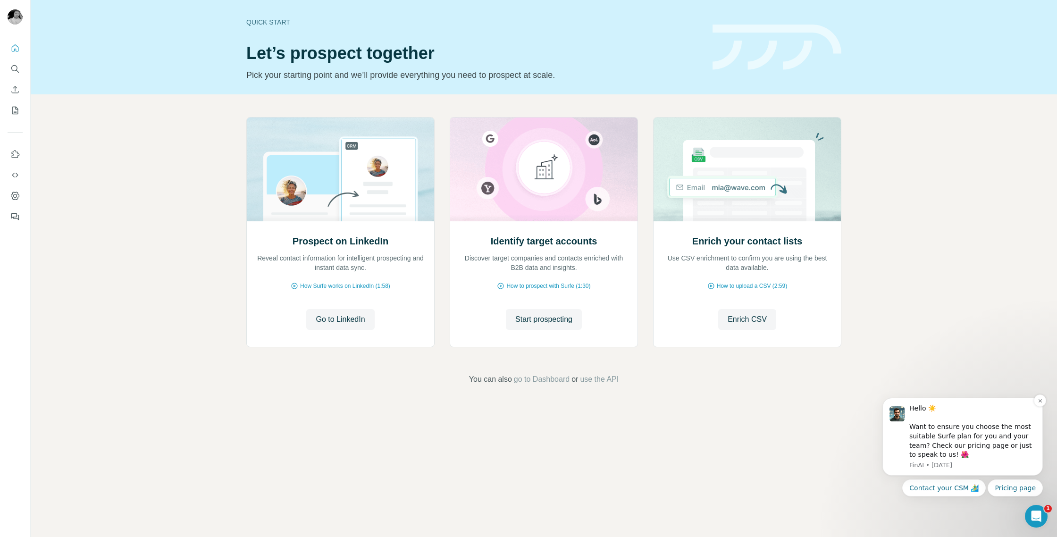
click at [969, 421] on div "Hello ☀️ Want to ensure you choose the most suitable Surfe plan for you and you…" at bounding box center [972, 432] width 126 height 56
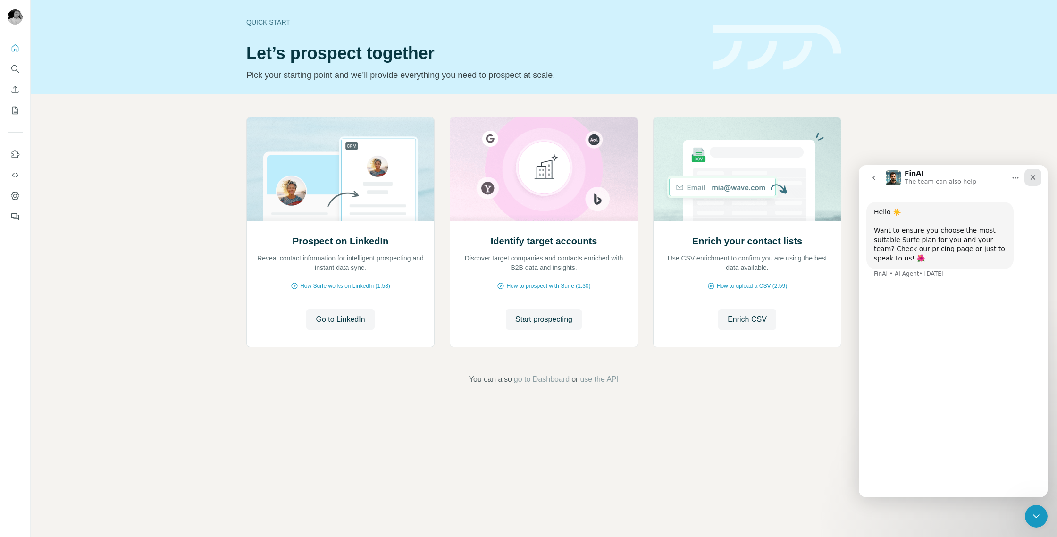
click at [1035, 175] on icon "Close" at bounding box center [1033, 178] width 8 height 8
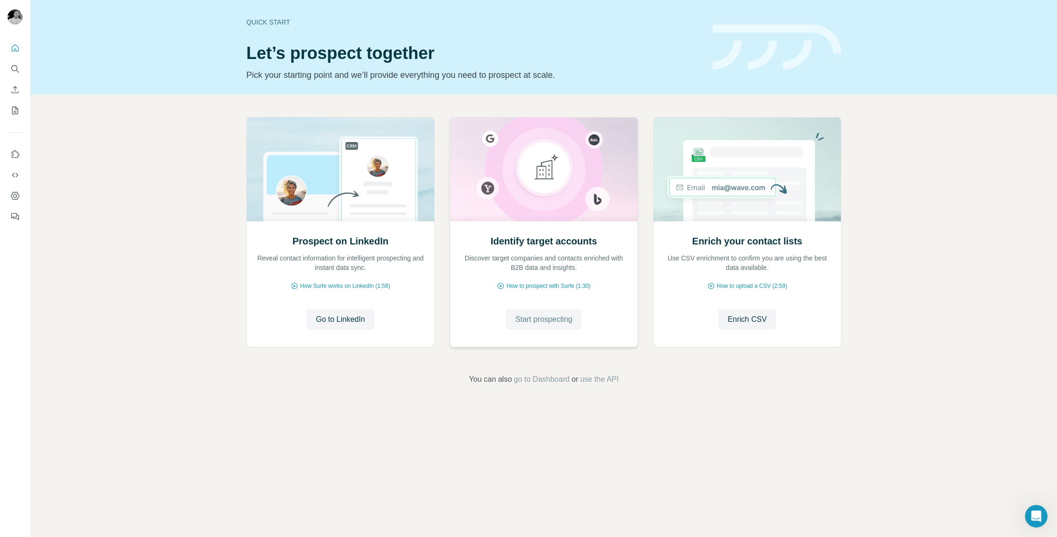
click at [539, 325] on button "Start prospecting" at bounding box center [544, 319] width 76 height 21
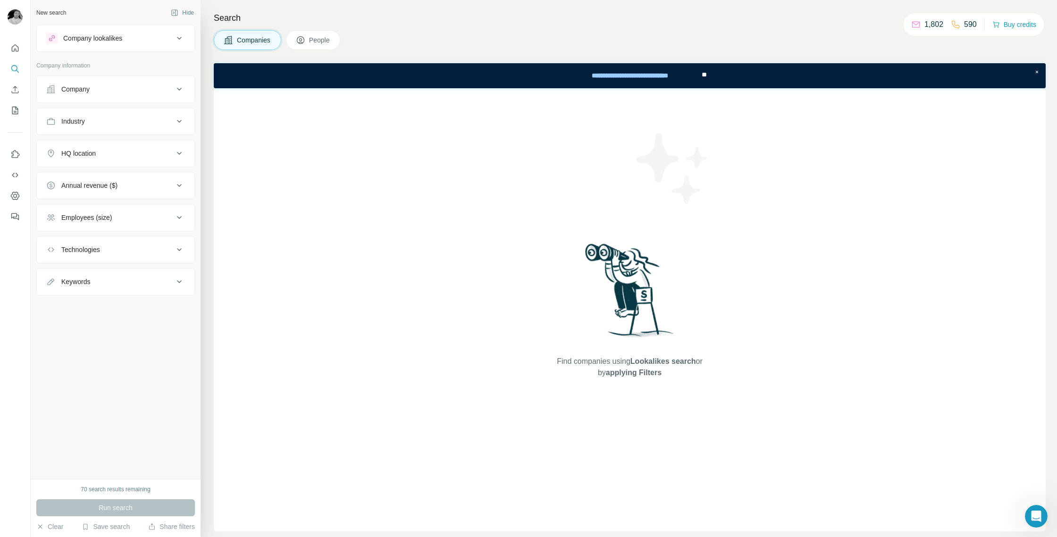
click at [152, 94] on button "Company" at bounding box center [116, 89] width 158 height 23
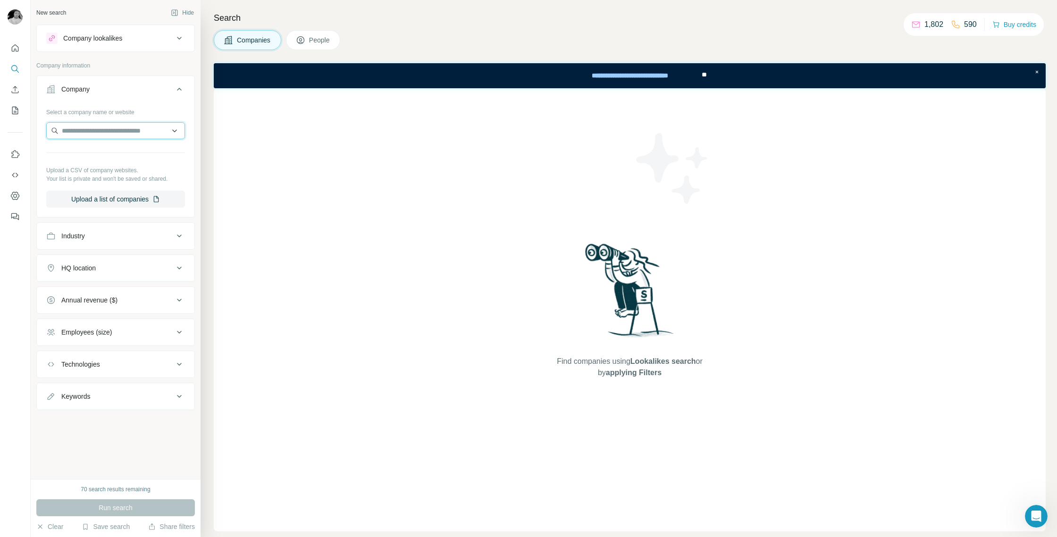
click at [94, 135] on input "text" at bounding box center [115, 130] width 139 height 17
type input "*"
click at [53, 131] on input "text" at bounding box center [115, 130] width 139 height 17
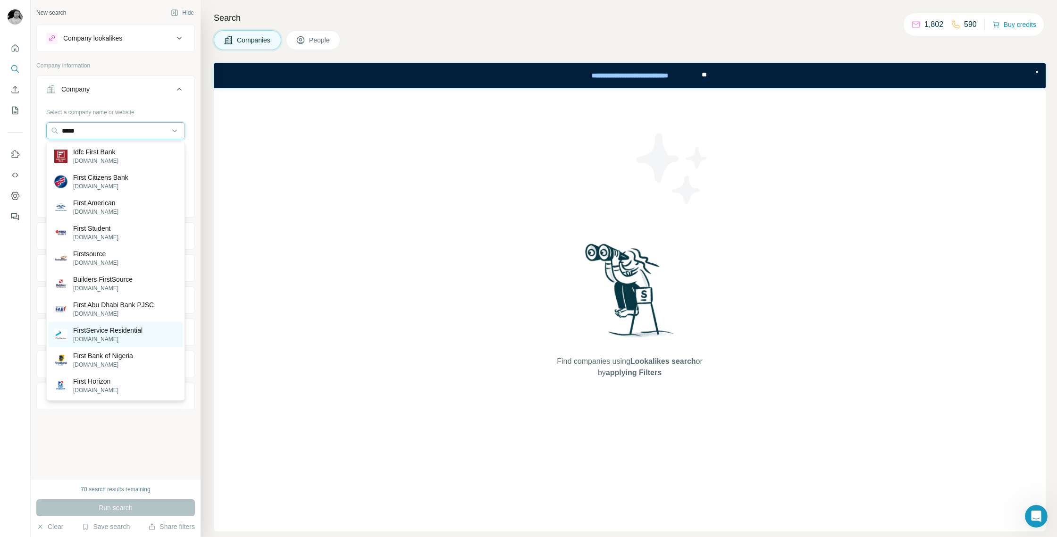
type input "*****"
click at [89, 336] on p "[DOMAIN_NAME]" at bounding box center [107, 339] width 69 height 8
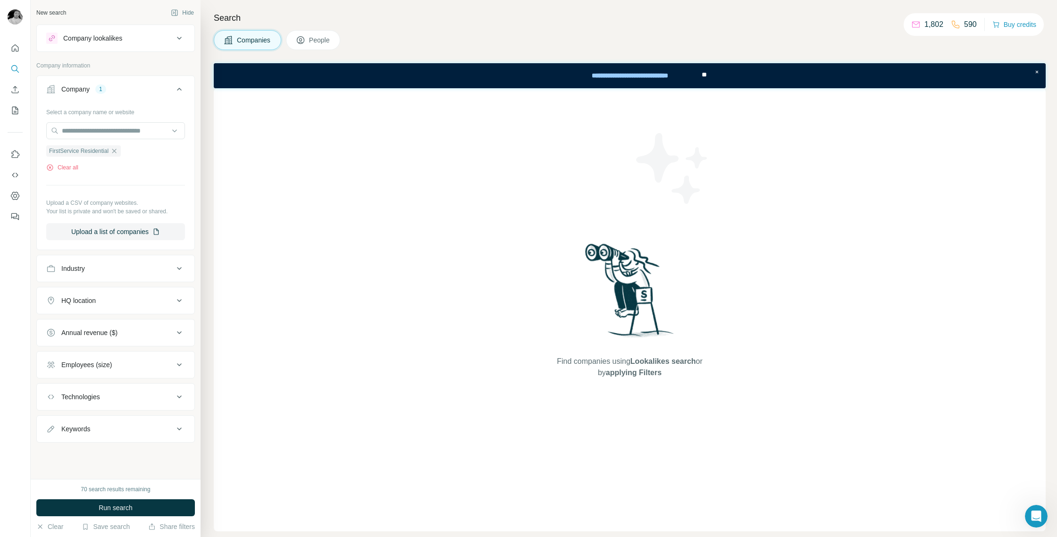
click at [74, 268] on div "Industry" at bounding box center [73, 268] width 24 height 9
click at [70, 291] on input at bounding box center [110, 292] width 117 height 10
click at [133, 261] on button "Industry" at bounding box center [116, 270] width 158 height 26
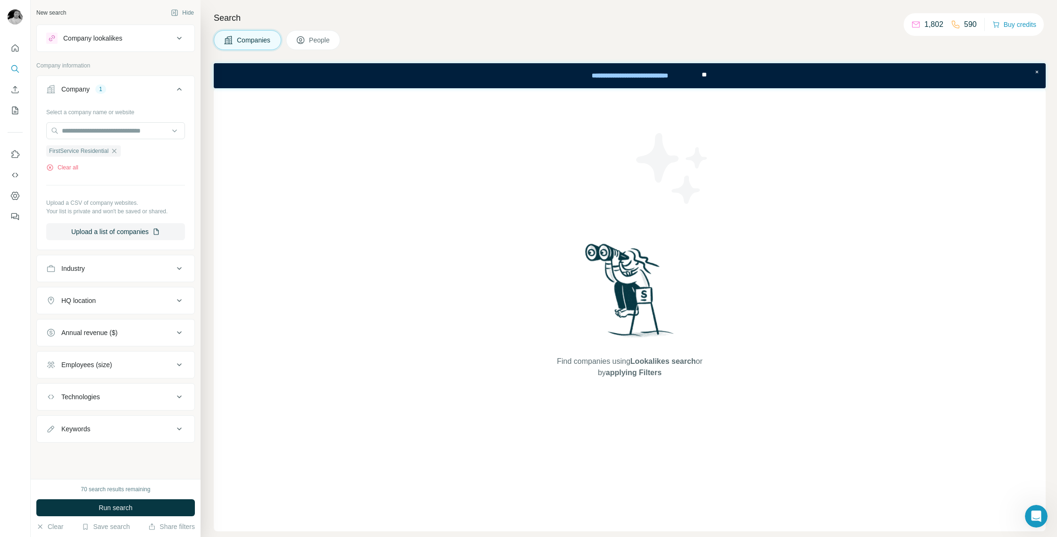
click at [105, 437] on button "Keywords" at bounding box center [116, 428] width 158 height 23
click at [98, 459] on input "text" at bounding box center [106, 452] width 120 height 17
type input "**********"
click at [184, 456] on button "button" at bounding box center [177, 452] width 15 height 17
click at [116, 450] on input "text" at bounding box center [106, 452] width 120 height 17
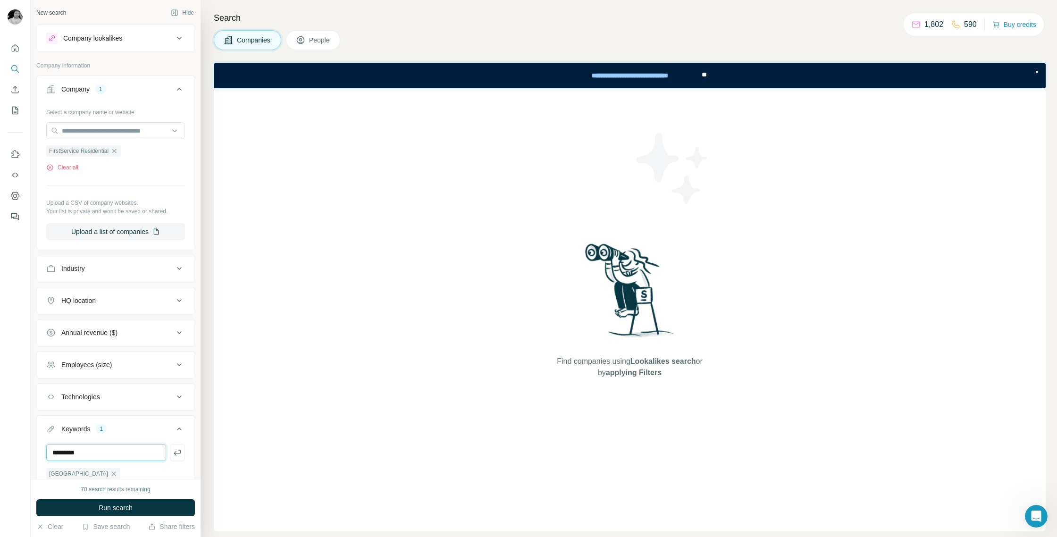
scroll to position [0, 0]
type input "*********"
click at [178, 451] on icon "button" at bounding box center [177, 451] width 9 height 9
click at [123, 504] on span "Run search" at bounding box center [116, 507] width 34 height 9
click at [333, 34] on button "People" at bounding box center [313, 40] width 55 height 20
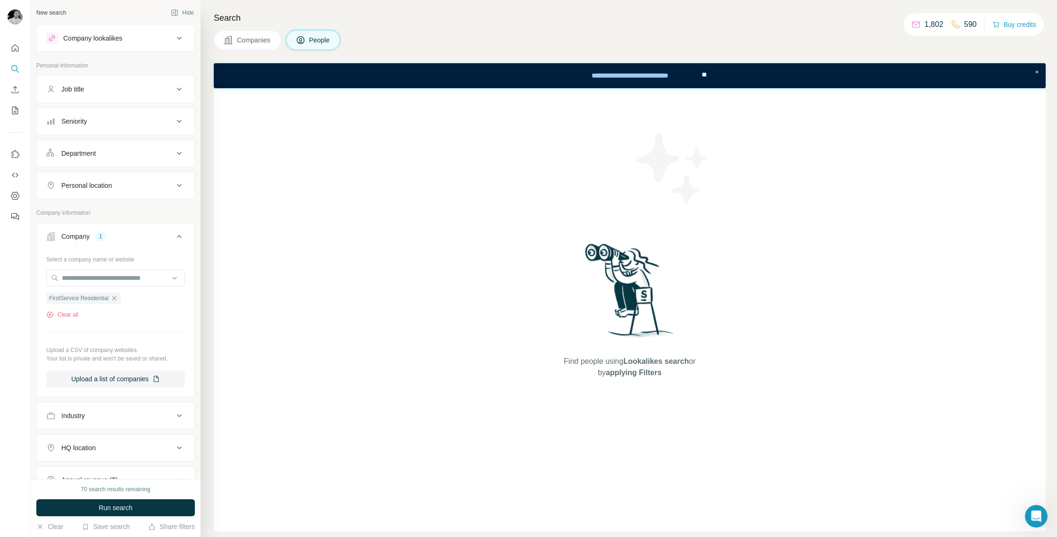
click at [116, 91] on div "Job title" at bounding box center [109, 88] width 127 height 9
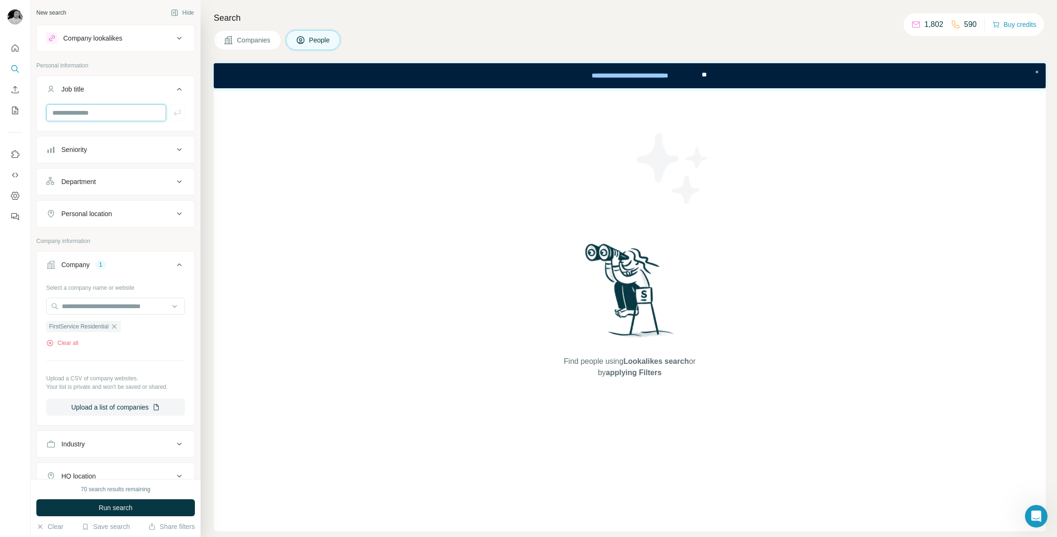
click at [97, 120] on input "text" at bounding box center [106, 112] width 120 height 17
type input "**********"
click at [174, 118] on button "button" at bounding box center [177, 112] width 15 height 17
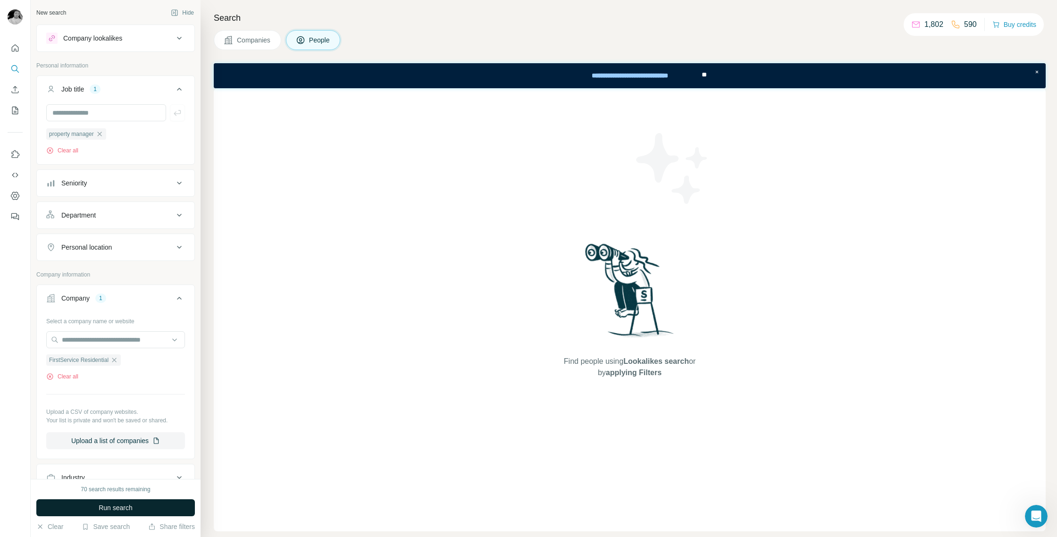
click at [115, 505] on span "Run search" at bounding box center [116, 507] width 34 height 9
click at [16, 109] on icon "My lists" at bounding box center [16, 110] width 5 height 6
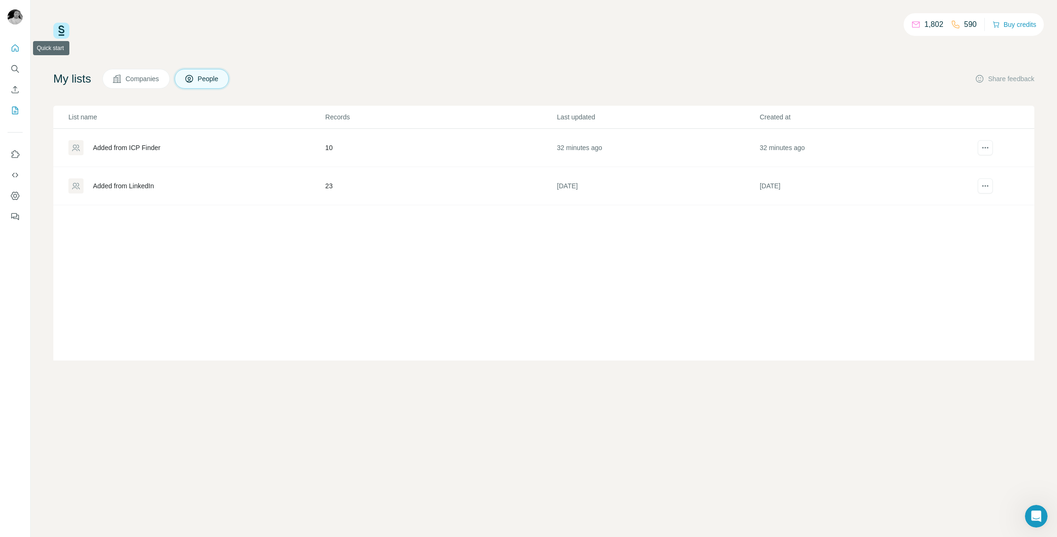
click at [14, 52] on icon "Quick start" at bounding box center [14, 47] width 9 height 9
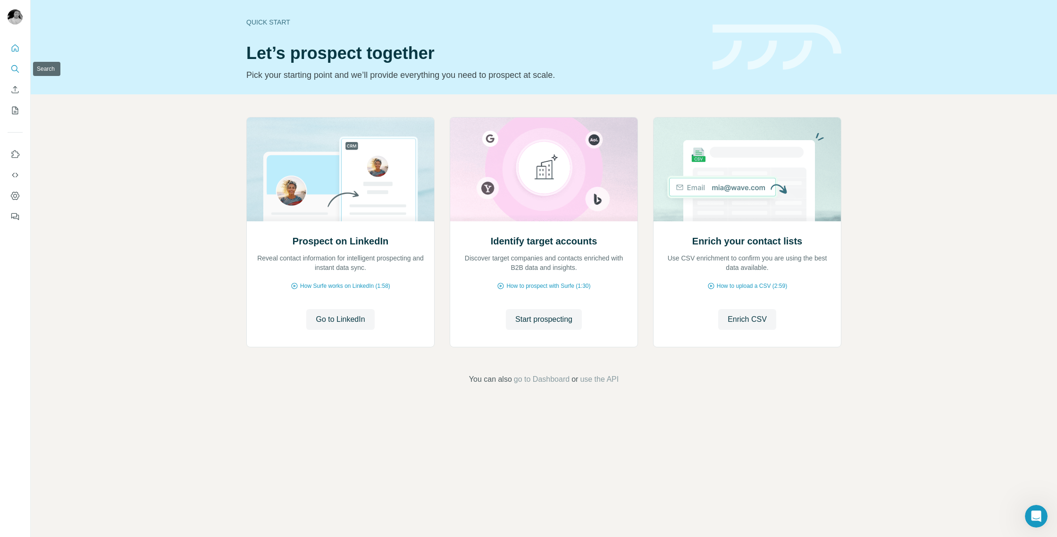
click at [17, 71] on icon "Search" at bounding box center [14, 68] width 9 height 9
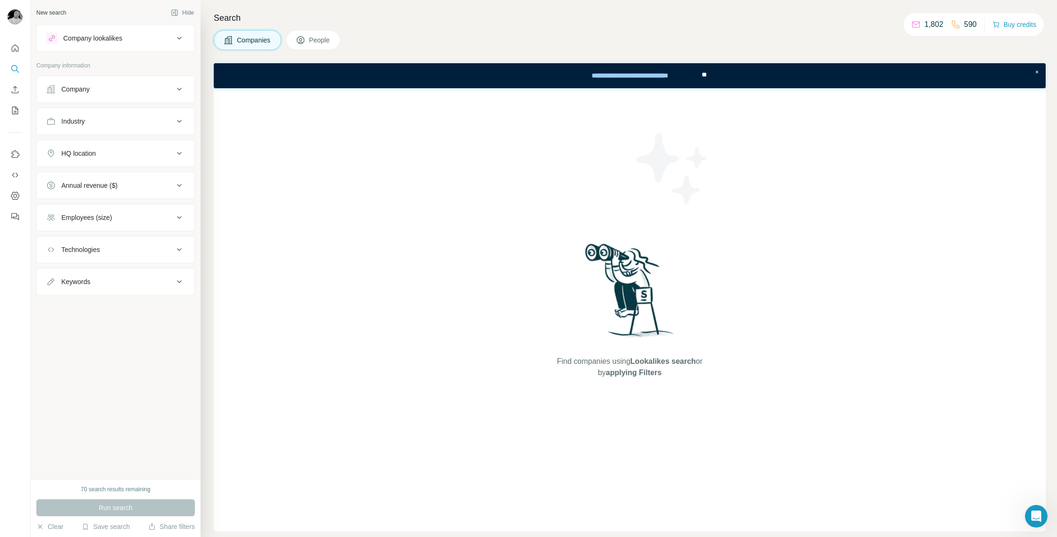
click at [158, 37] on div "Company lookalikes" at bounding box center [109, 38] width 127 height 11
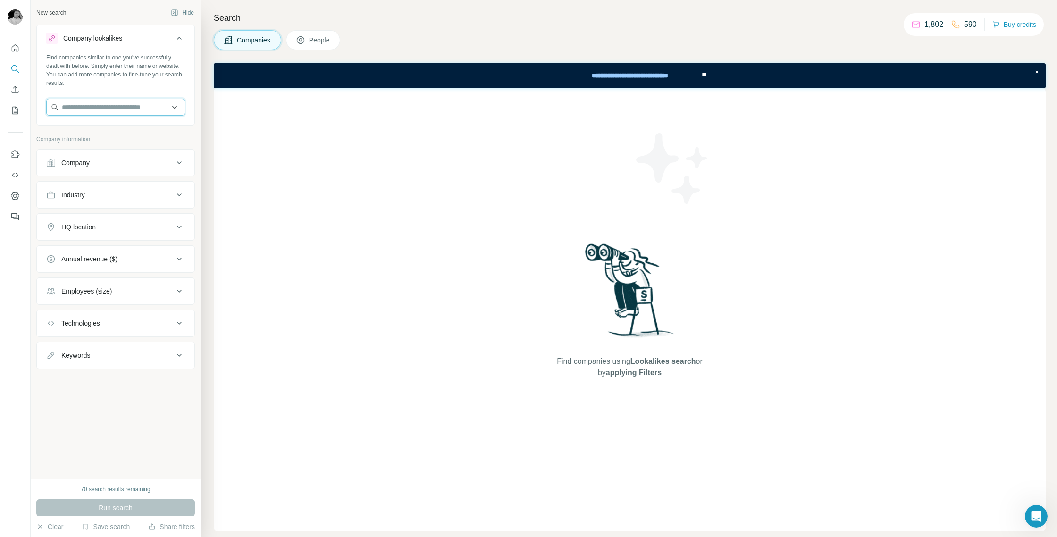
click at [100, 108] on input "text" at bounding box center [115, 107] width 139 height 17
click at [84, 104] on input "text" at bounding box center [115, 107] width 139 height 17
paste input "**********"
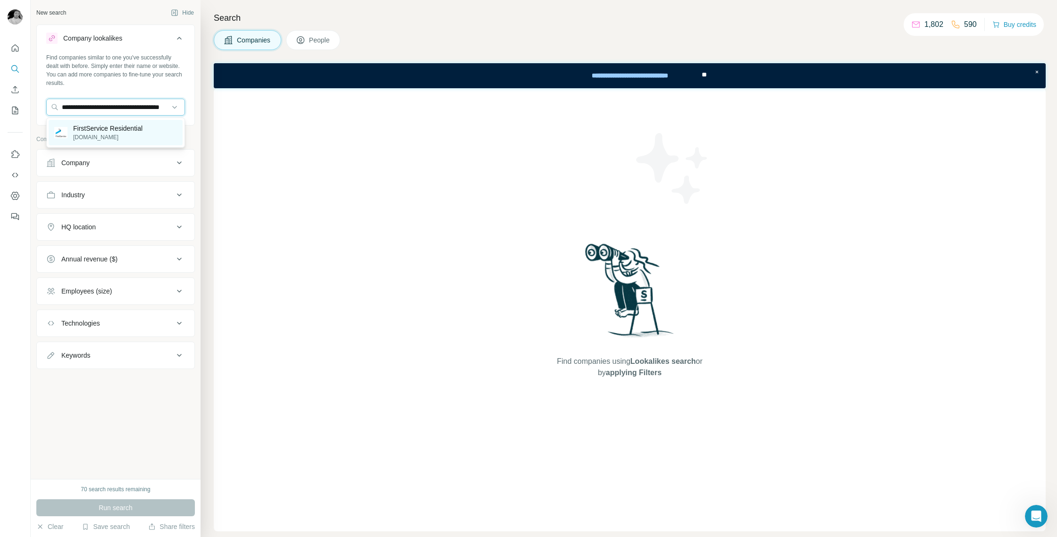
type input "**********"
click at [95, 134] on p "[DOMAIN_NAME]" at bounding box center [107, 137] width 69 height 8
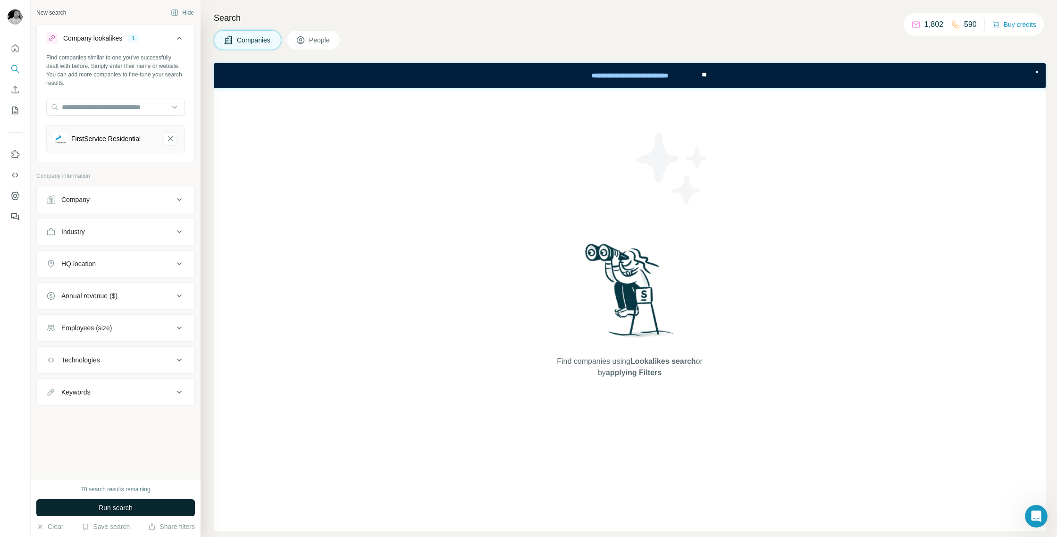
click at [117, 511] on span "Run search" at bounding box center [116, 507] width 34 height 9
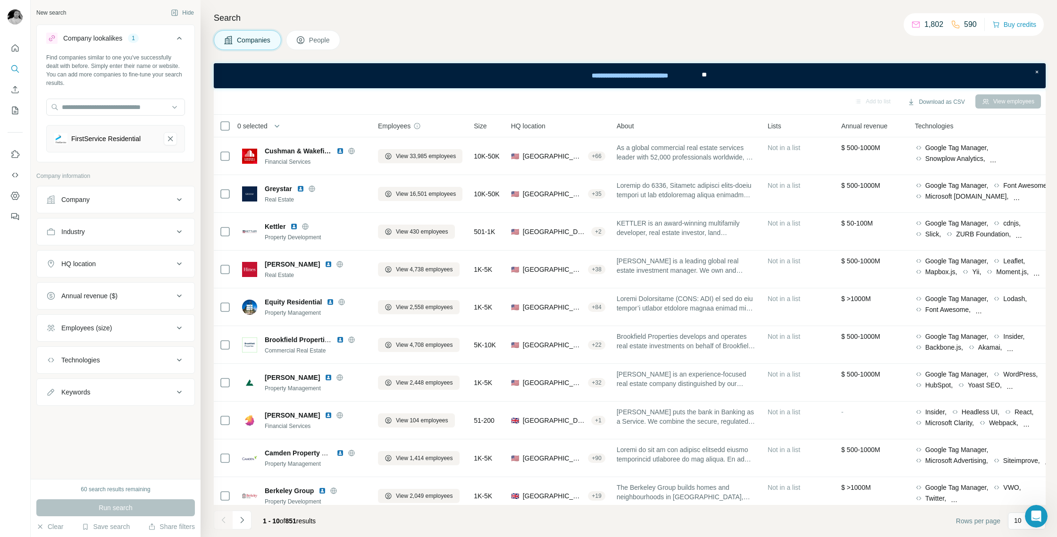
click at [324, 42] on span "People" at bounding box center [320, 39] width 22 height 9
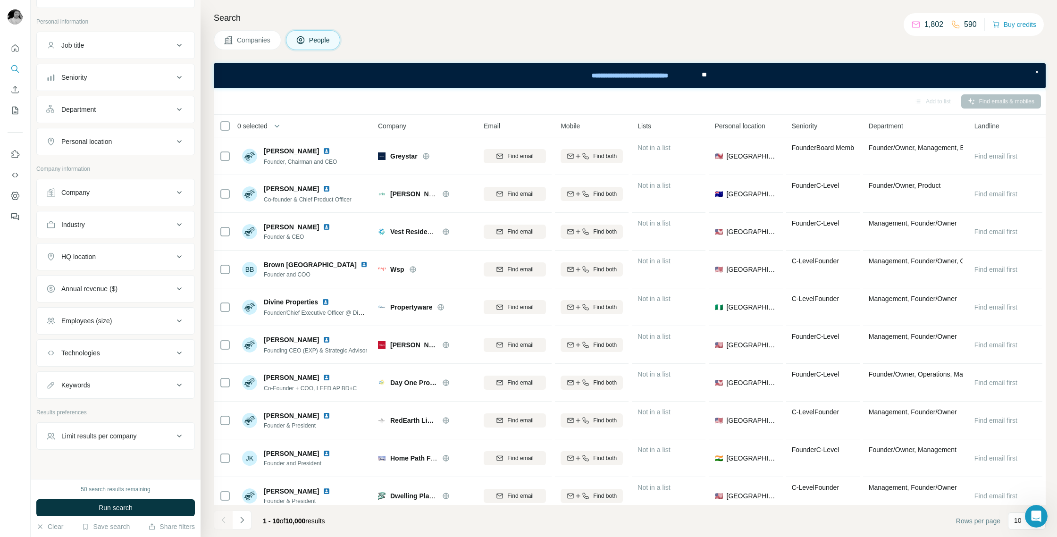
scroll to position [168, 0]
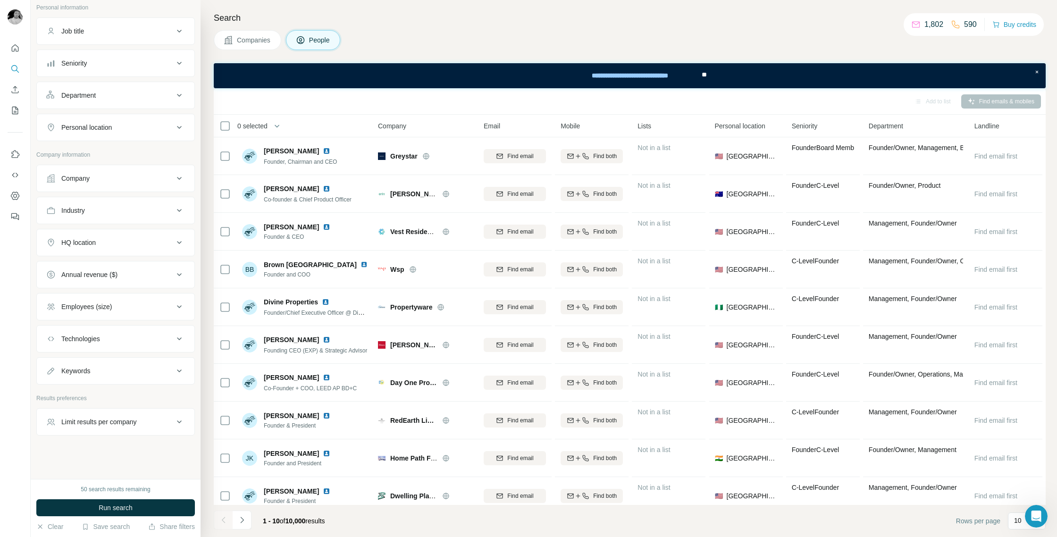
click at [105, 376] on button "Keywords" at bounding box center [116, 370] width 158 height 23
click at [94, 396] on input "text" at bounding box center [106, 394] width 120 height 17
type input "**********"
click at [179, 395] on icon "button" at bounding box center [177, 393] width 9 height 9
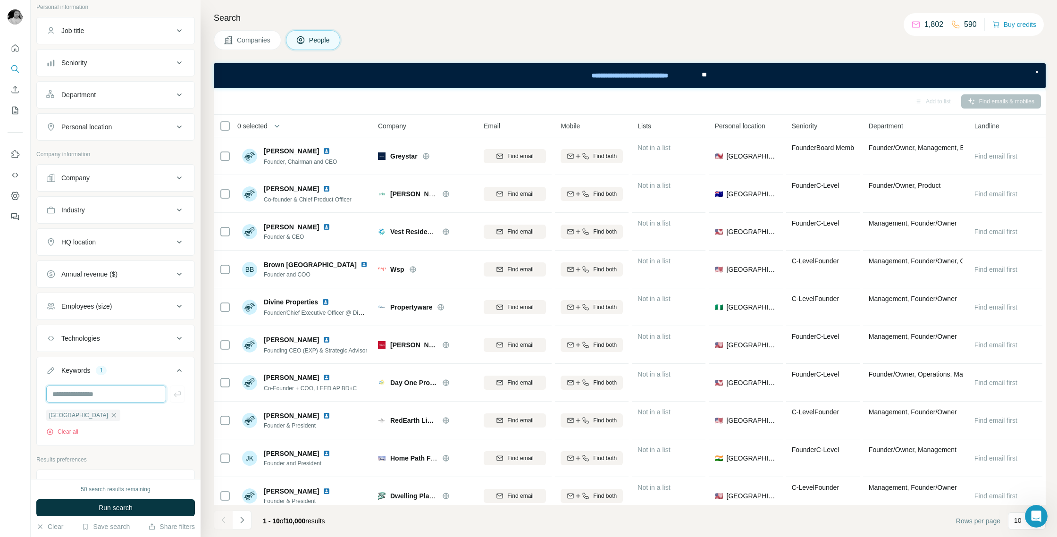
click at [126, 394] on input "text" at bounding box center [106, 393] width 120 height 17
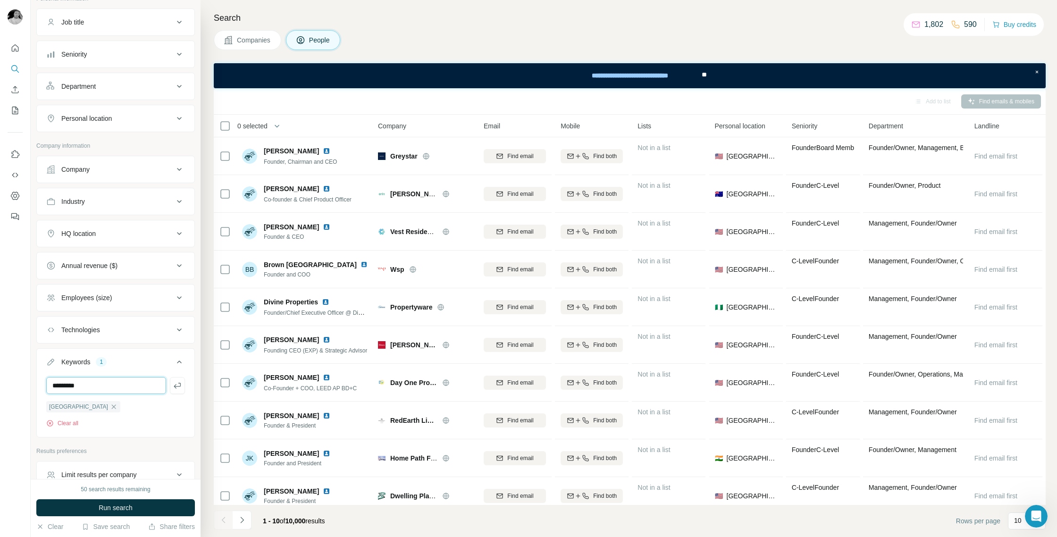
scroll to position [178, 0]
type input "*********"
click at [178, 384] on icon "button" at bounding box center [177, 384] width 9 height 9
click at [133, 388] on input "text" at bounding box center [106, 384] width 120 height 17
type input "*******"
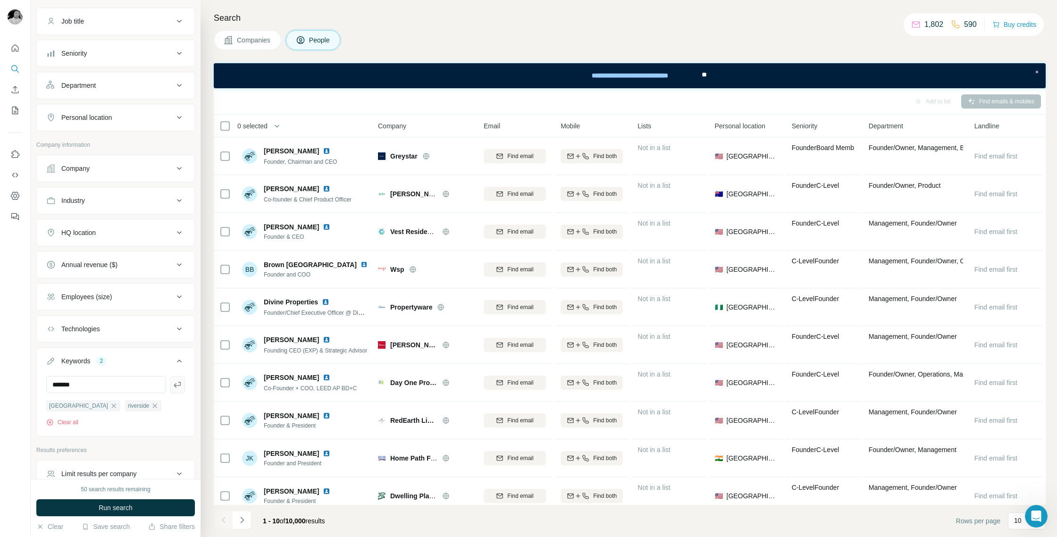
click at [175, 382] on icon "button" at bounding box center [177, 384] width 9 height 9
click at [136, 386] on input "text" at bounding box center [106, 384] width 120 height 17
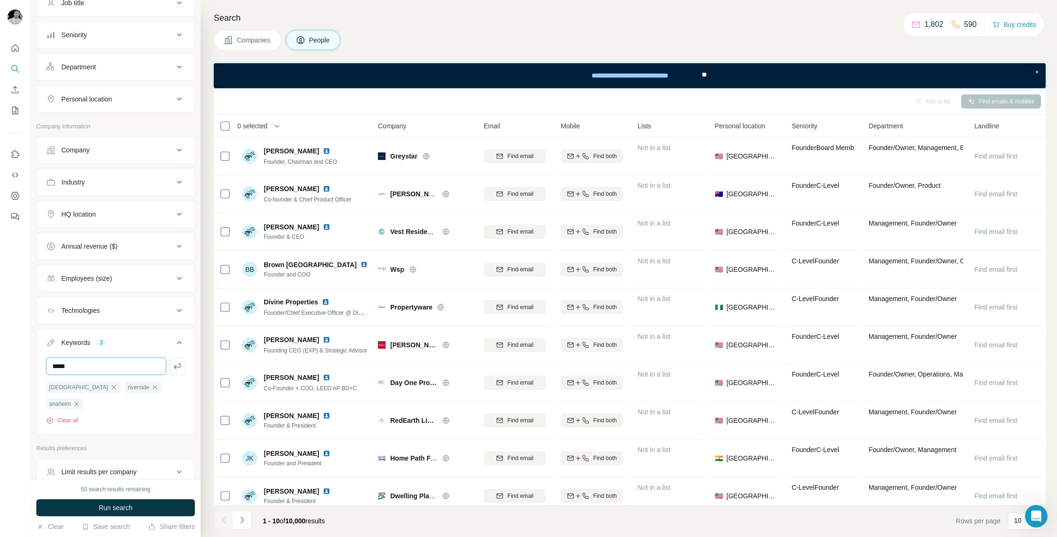
scroll to position [230, 0]
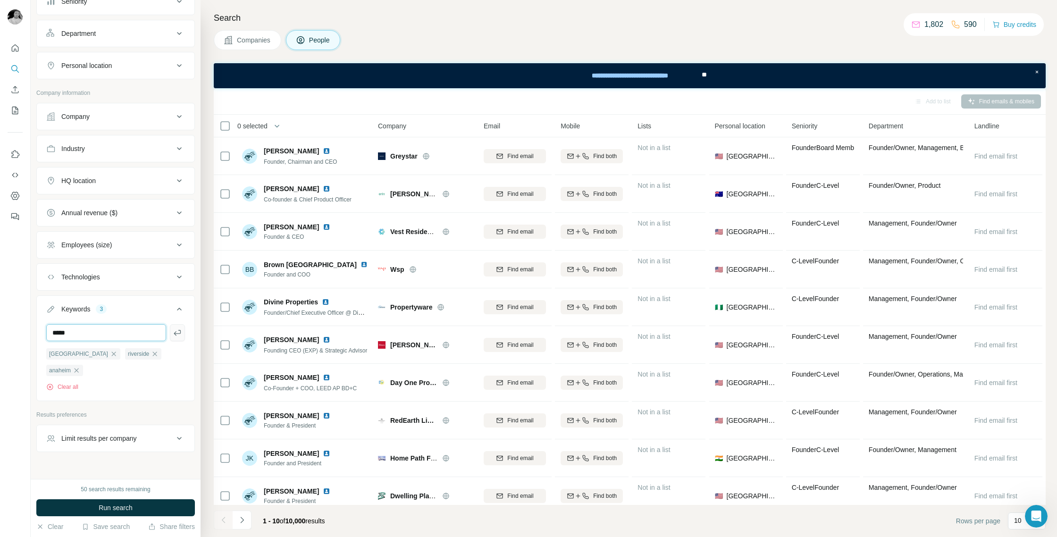
type input "*****"
click at [174, 333] on icon "button" at bounding box center [177, 333] width 7 height 6
click at [108, 505] on span "Run search" at bounding box center [116, 507] width 34 height 9
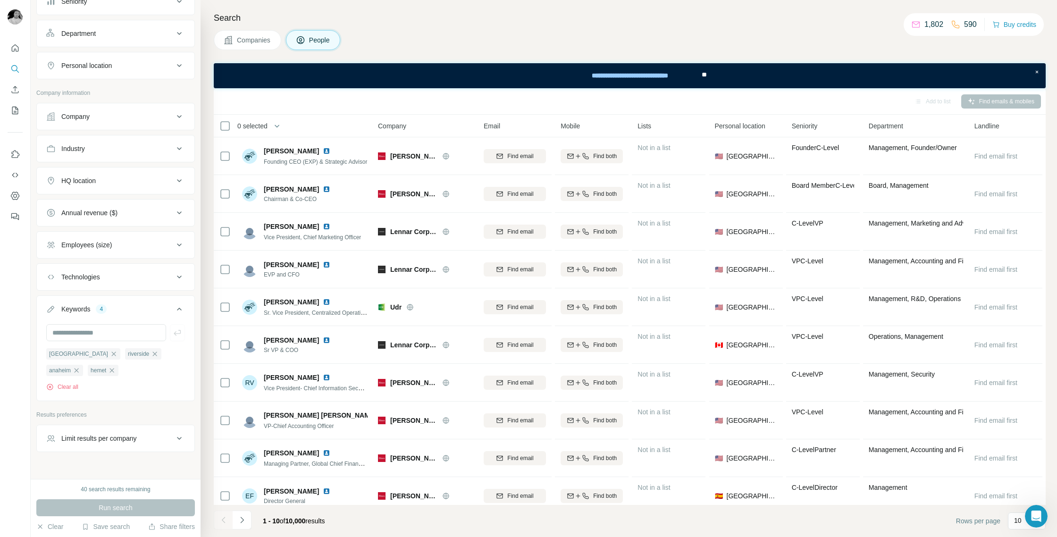
click at [117, 176] on div "HQ location" at bounding box center [109, 180] width 127 height 9
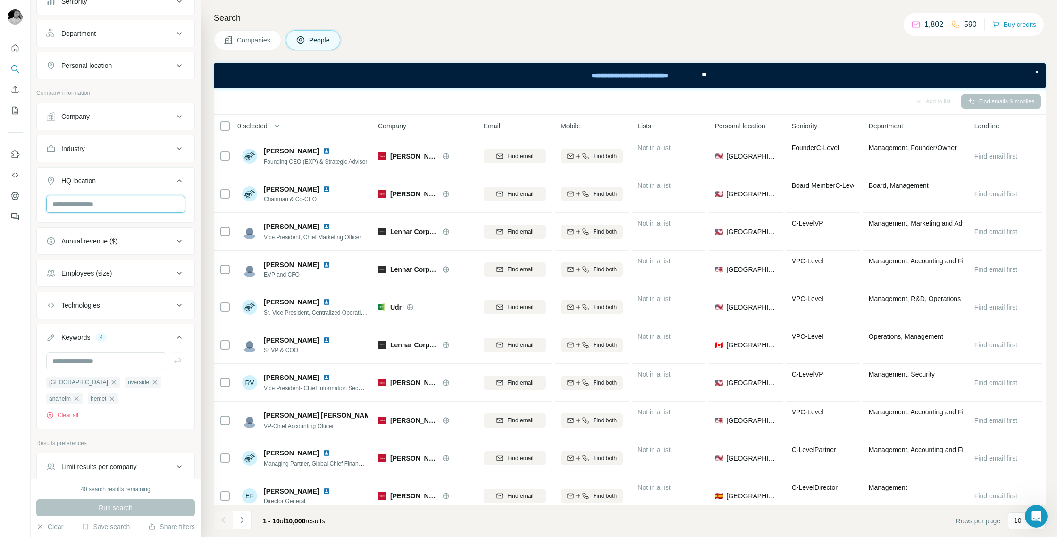
click at [103, 206] on input "text" at bounding box center [115, 204] width 139 height 17
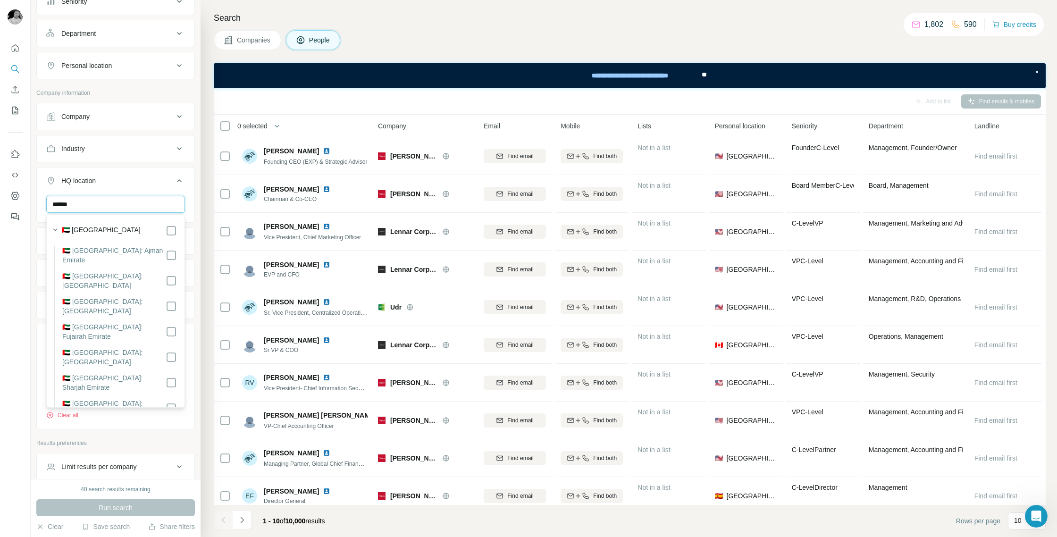
scroll to position [231, 0]
type input "********"
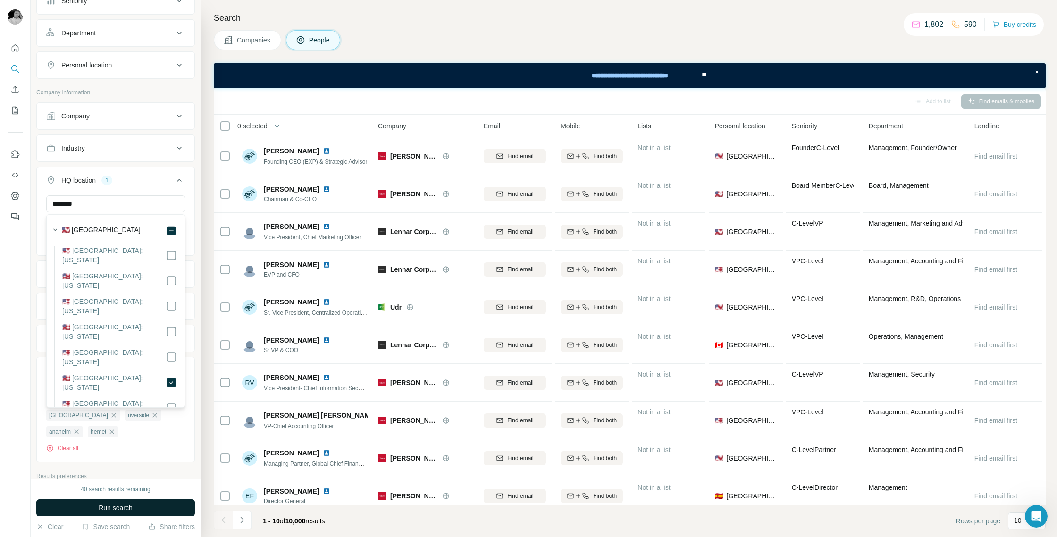
click at [131, 504] on span "Run search" at bounding box center [116, 507] width 34 height 9
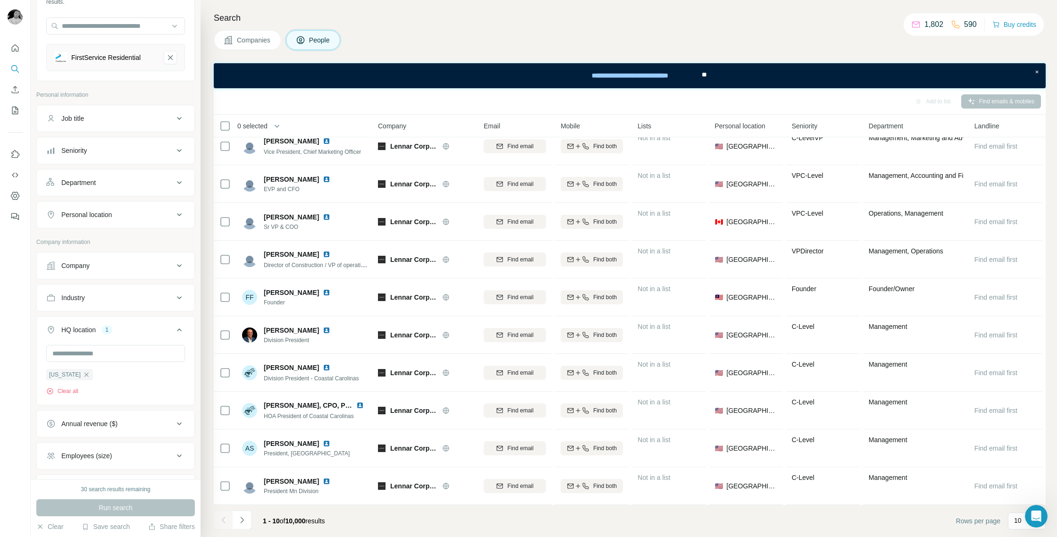
scroll to position [78, 0]
click at [89, 124] on div "Job title" at bounding box center [109, 121] width 127 height 9
click at [77, 142] on input "text" at bounding box center [106, 144] width 120 height 17
type input "**********"
click at [175, 142] on icon "button" at bounding box center [177, 144] width 9 height 9
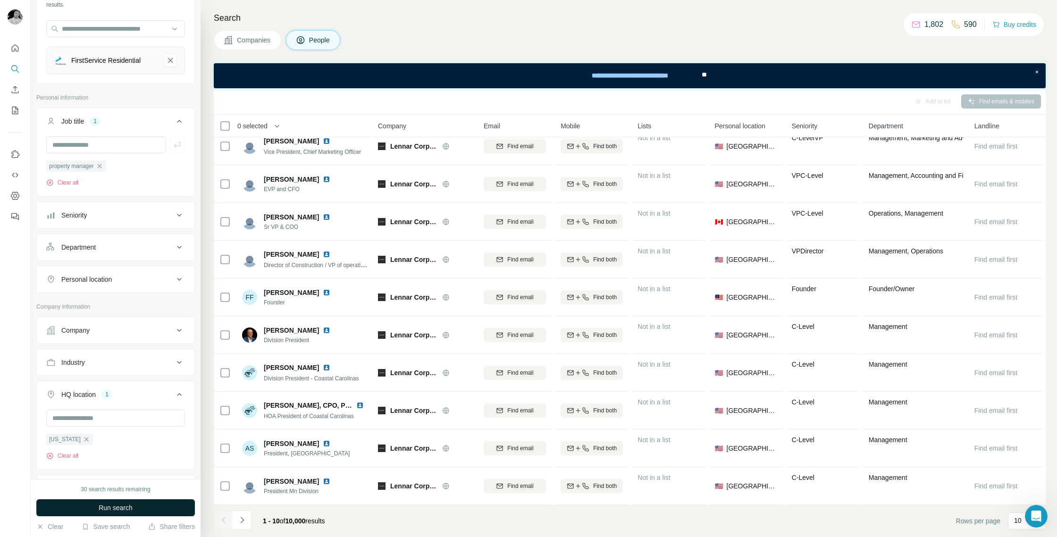
click at [115, 512] on button "Run search" at bounding box center [115, 507] width 158 height 17
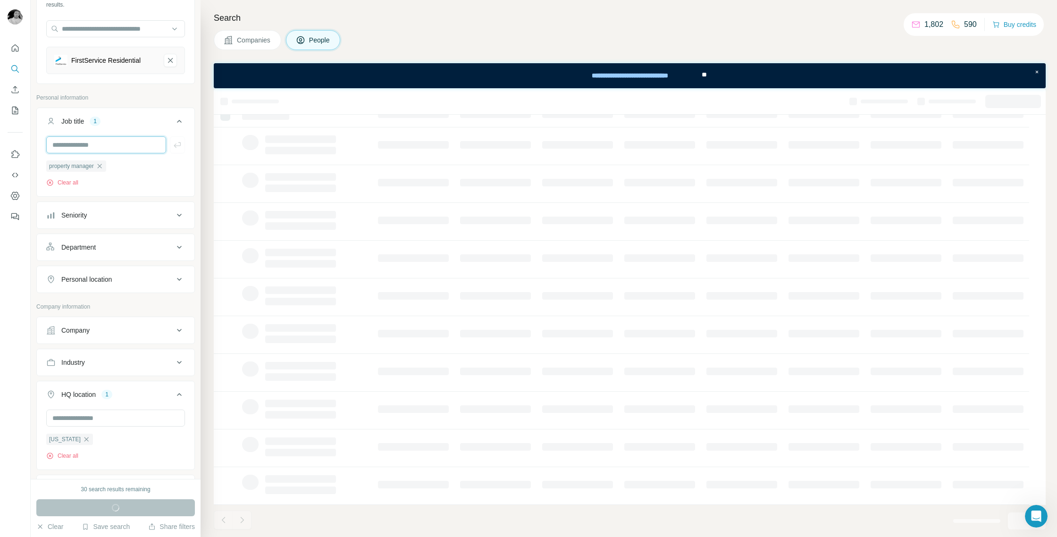
click at [69, 142] on input "text" at bounding box center [106, 144] width 120 height 17
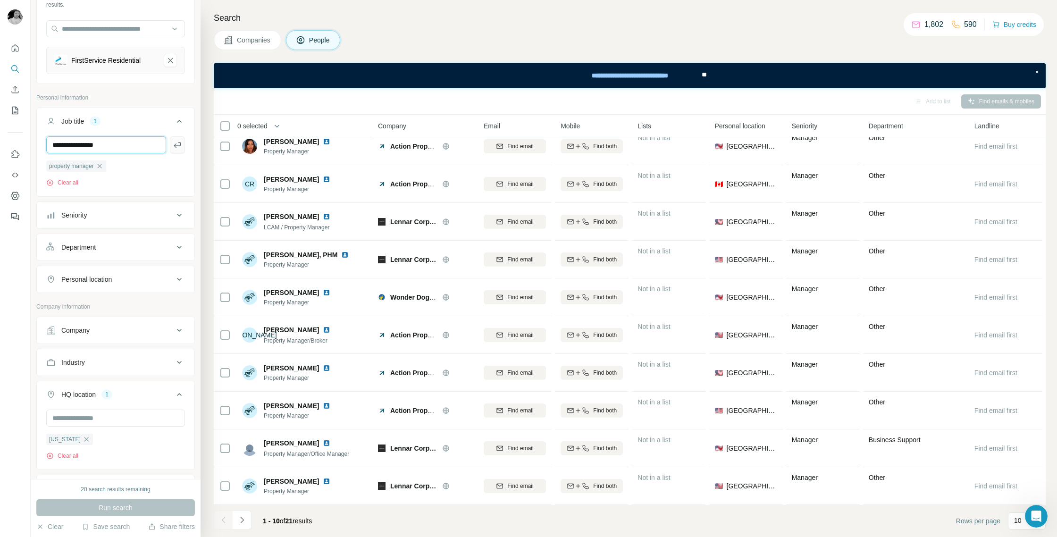
type input "**********"
click at [181, 149] on icon "button" at bounding box center [177, 144] width 9 height 9
click at [103, 506] on span "Run search" at bounding box center [116, 507] width 34 height 9
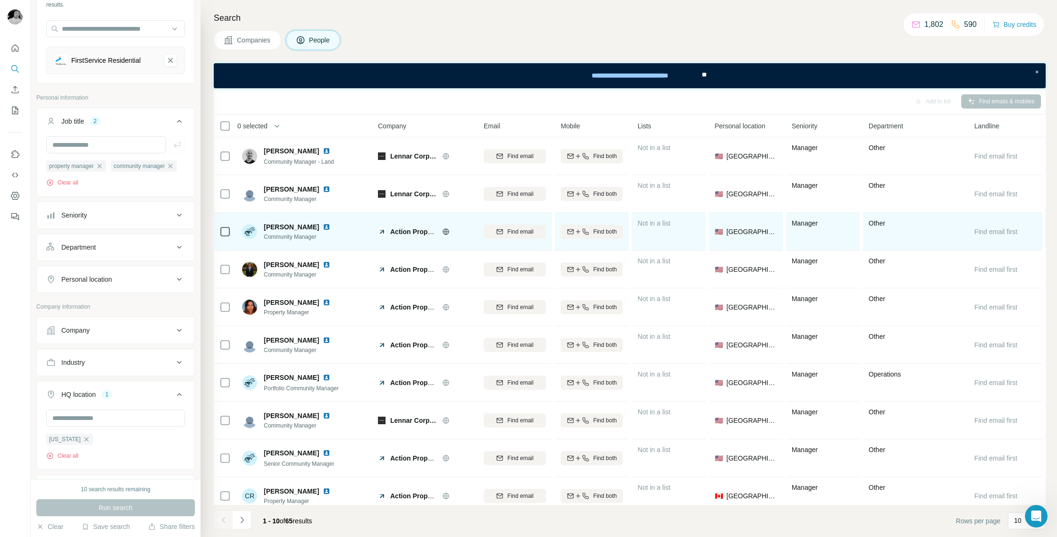
scroll to position [10, 0]
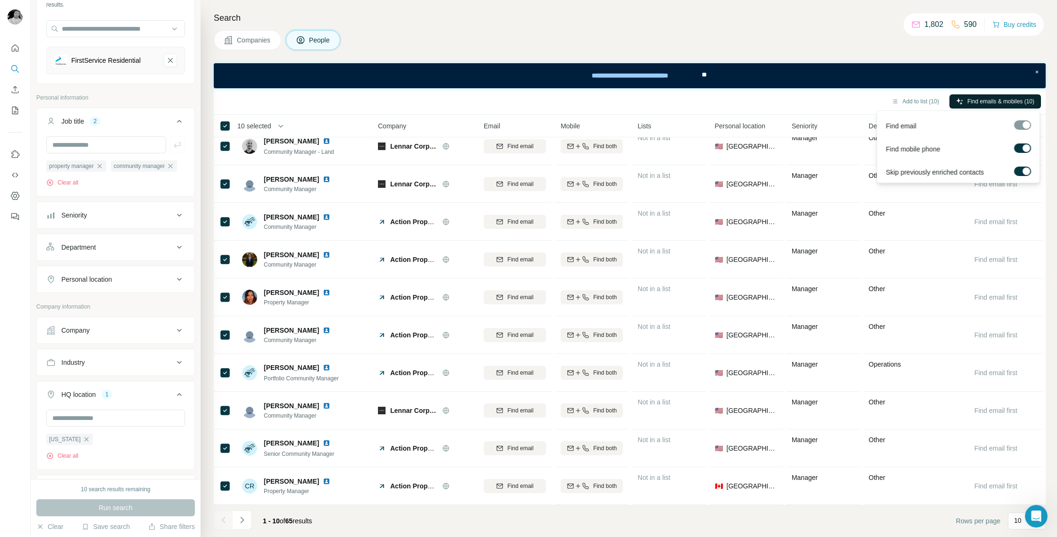
click at [1005, 104] on span "Find emails & mobiles (10)" at bounding box center [1000, 101] width 67 height 8
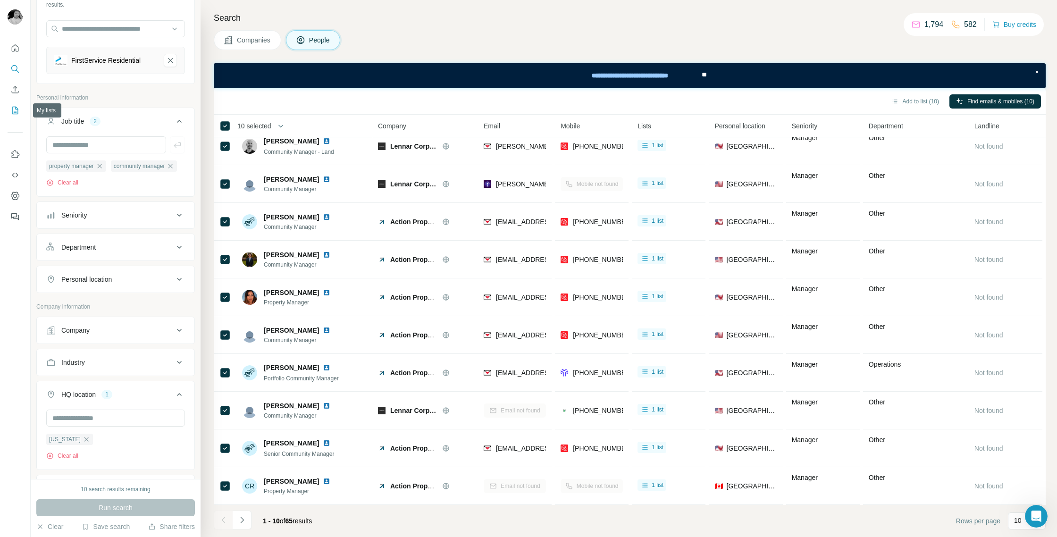
click at [11, 110] on icon "My lists" at bounding box center [14, 110] width 9 height 9
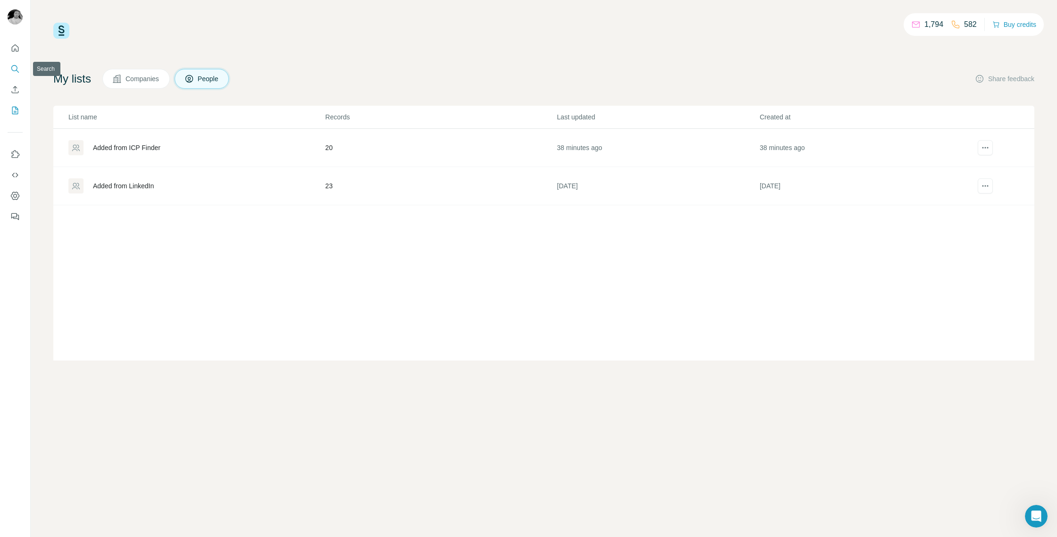
click at [18, 67] on icon "Search" at bounding box center [14, 68] width 9 height 9
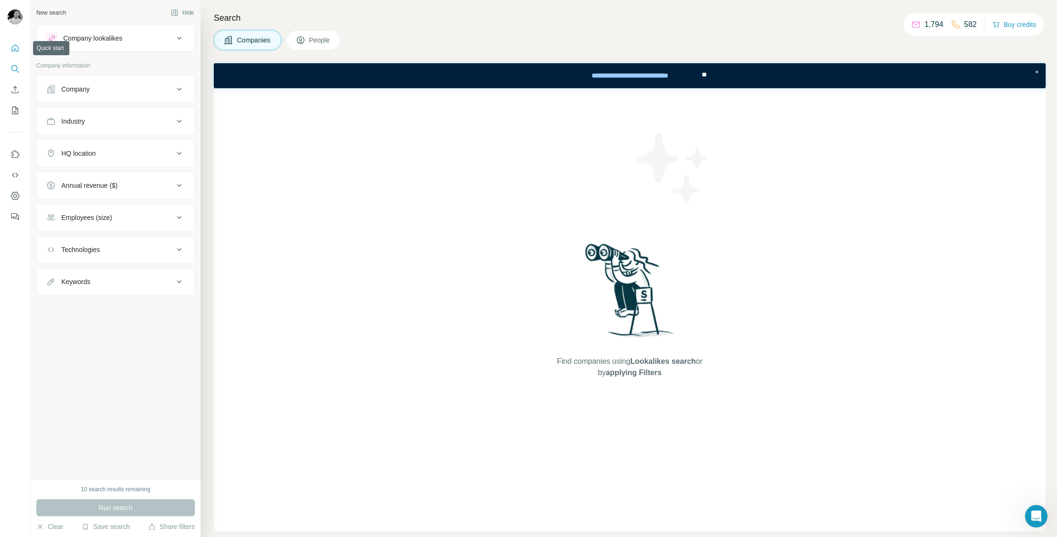
click at [17, 50] on icon "Quick start" at bounding box center [14, 47] width 9 height 9
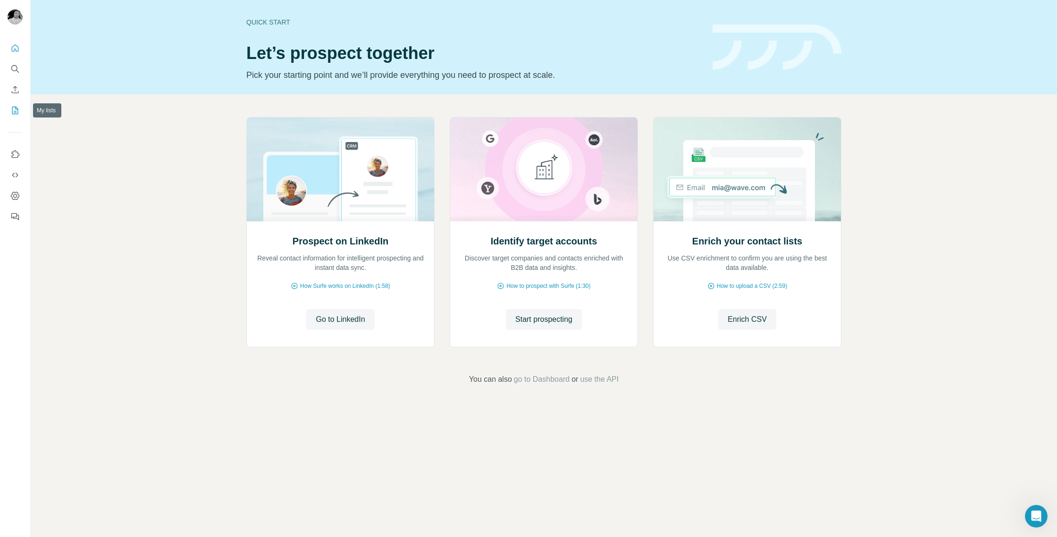
click at [13, 108] on icon "My lists" at bounding box center [14, 110] width 9 height 9
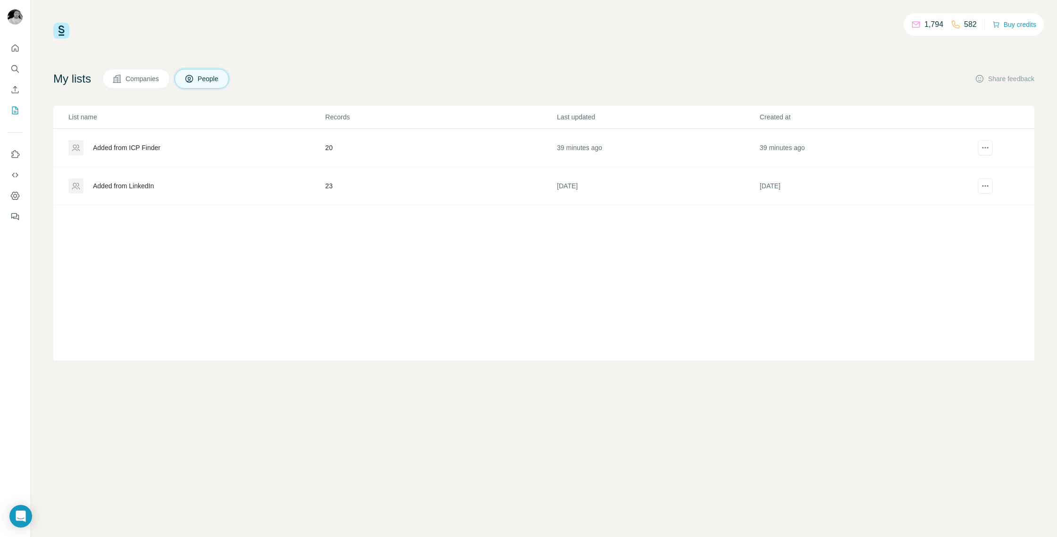
click at [126, 146] on div "Added from ICP Finder" at bounding box center [126, 147] width 67 height 9
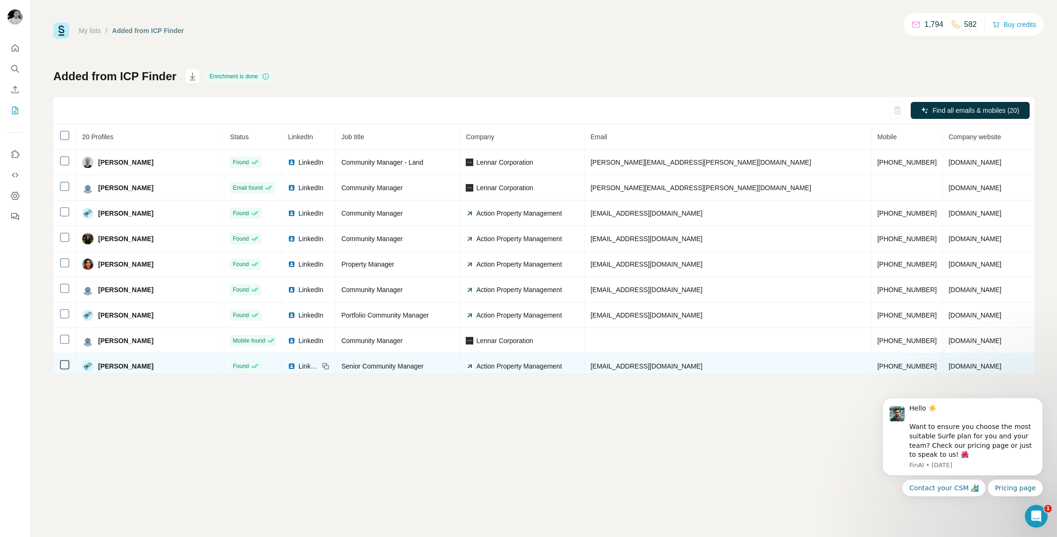
scroll to position [286, 0]
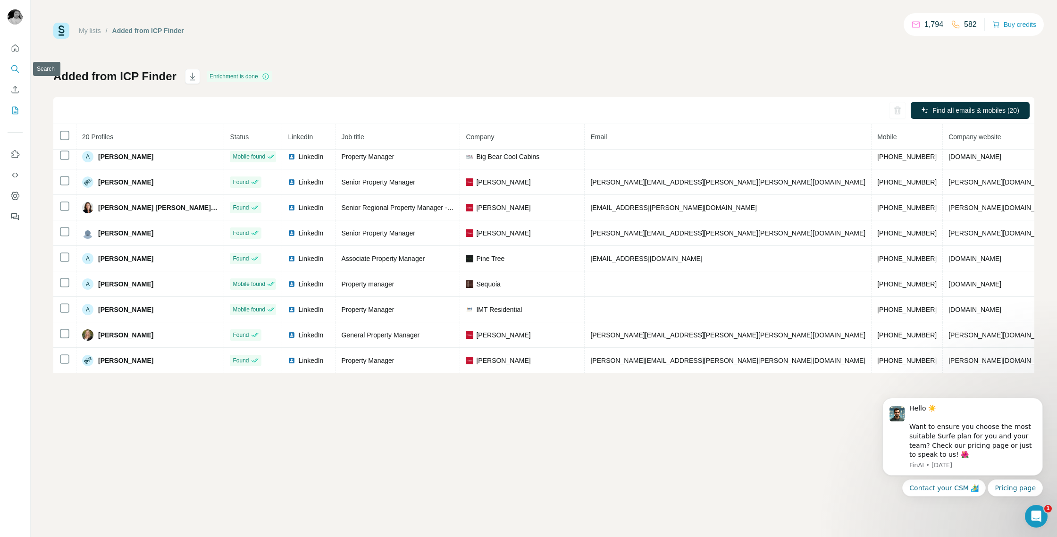
click at [15, 68] on icon "Search" at bounding box center [14, 68] width 9 height 9
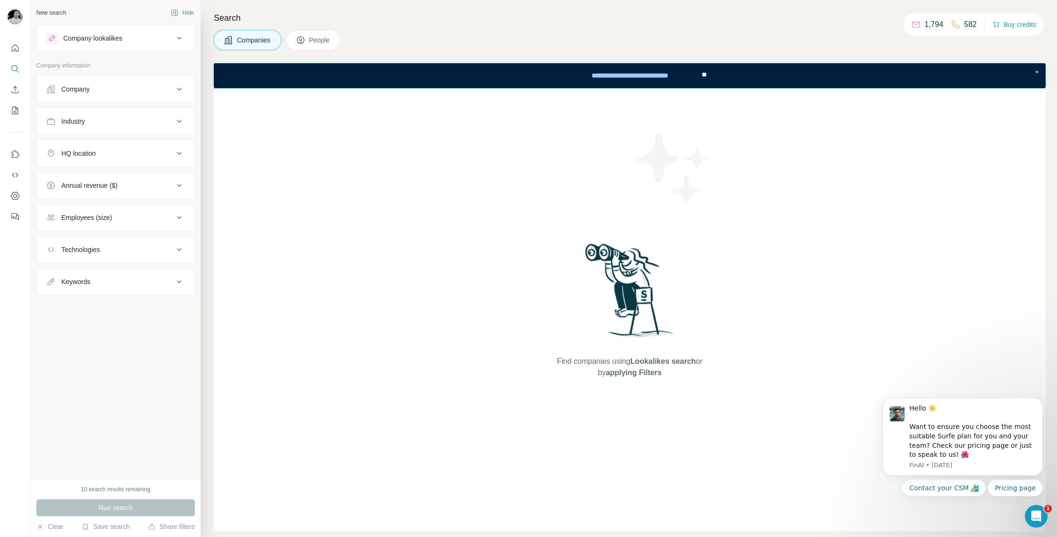
click at [311, 37] on span "People" at bounding box center [320, 39] width 22 height 9
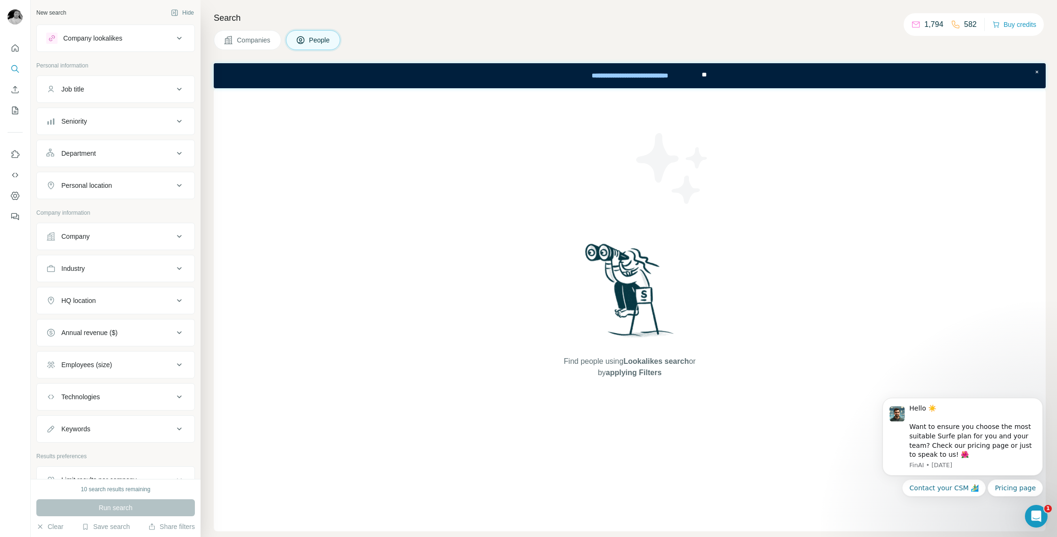
click at [97, 87] on div "Job title" at bounding box center [109, 88] width 127 height 9
click at [99, 115] on input "text" at bounding box center [106, 112] width 120 height 17
type input "*"
click at [10, 111] on icon "My lists" at bounding box center [14, 110] width 9 height 9
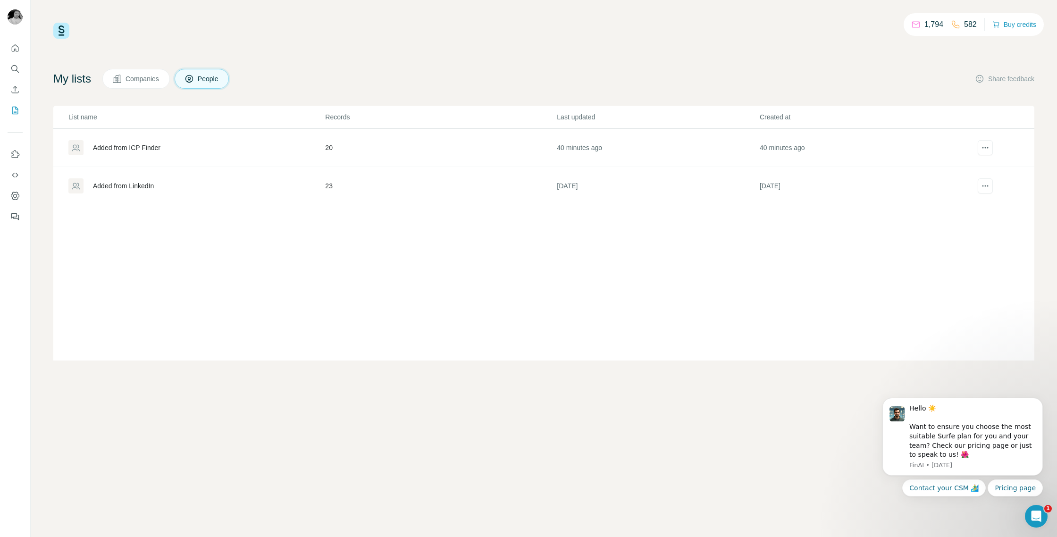
click at [115, 147] on div "Added from ICP Finder" at bounding box center [126, 147] width 67 height 9
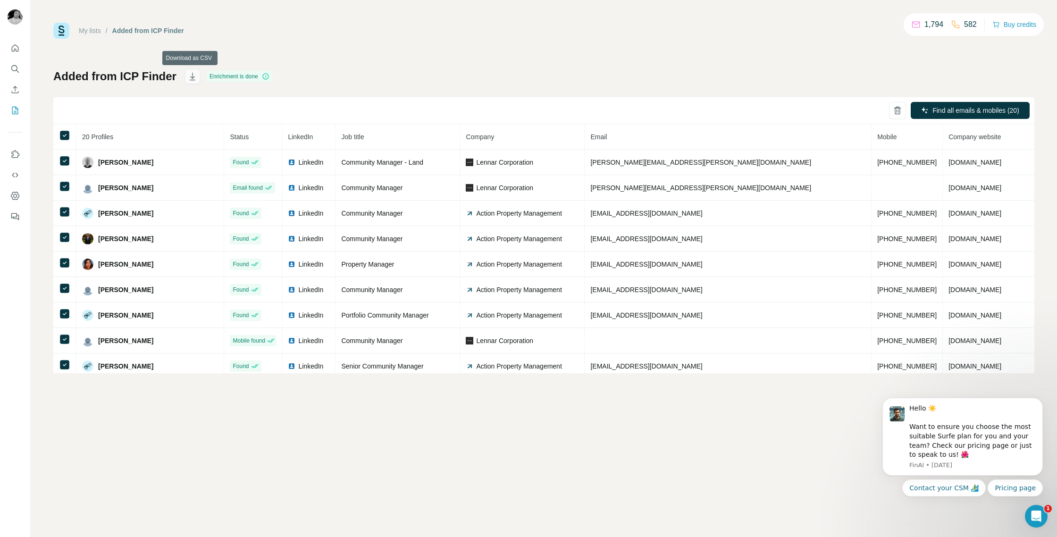
click at [192, 77] on icon "button" at bounding box center [192, 77] width 5 height 3
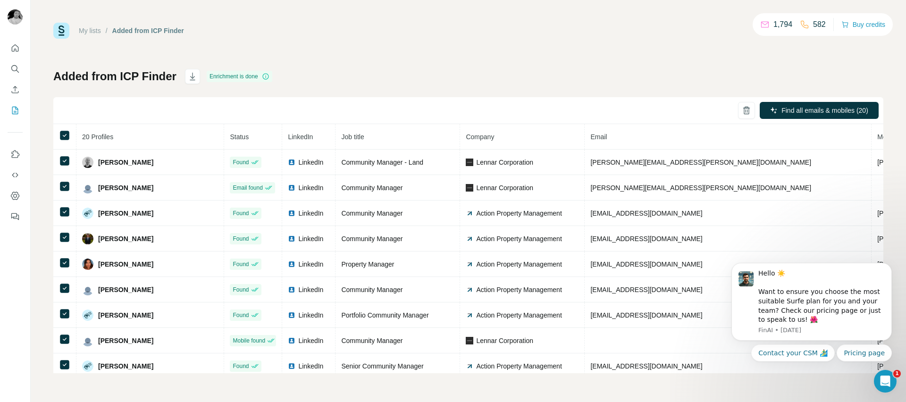
scroll to position [286, 0]
